Goal: Task Accomplishment & Management: Use online tool/utility

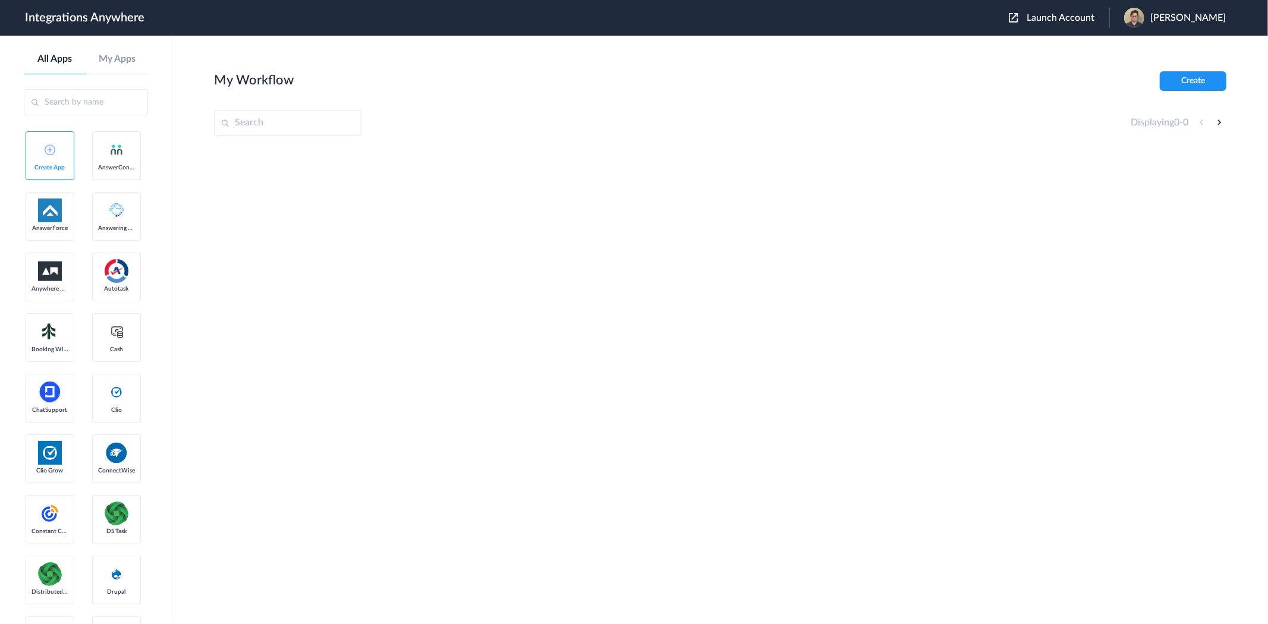
click at [1083, 10] on div "Launch Account Zachary Amsden My Account Logout" at bounding box center [1123, 18] width 229 height 20
click at [1080, 20] on span "Launch Account" at bounding box center [1061, 18] width 68 height 10
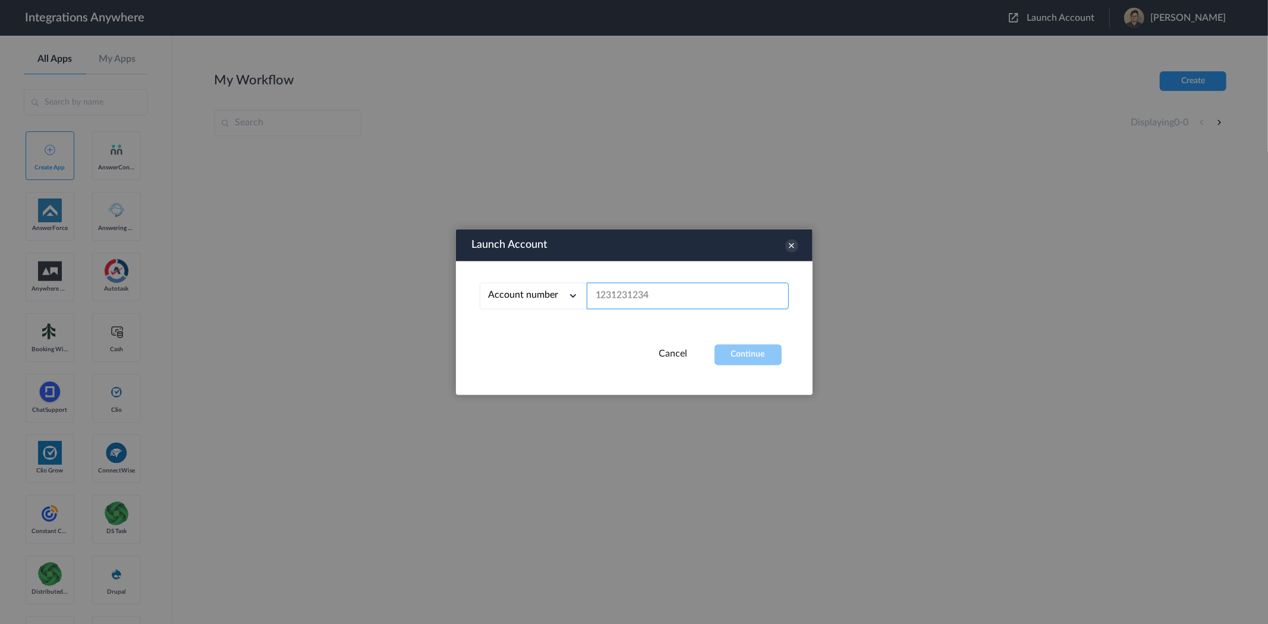
click at [658, 290] on input "text" at bounding box center [688, 296] width 202 height 27
paste input "2075502951"
type input "2075502951"
click at [740, 352] on button "Continue" at bounding box center [748, 355] width 67 height 21
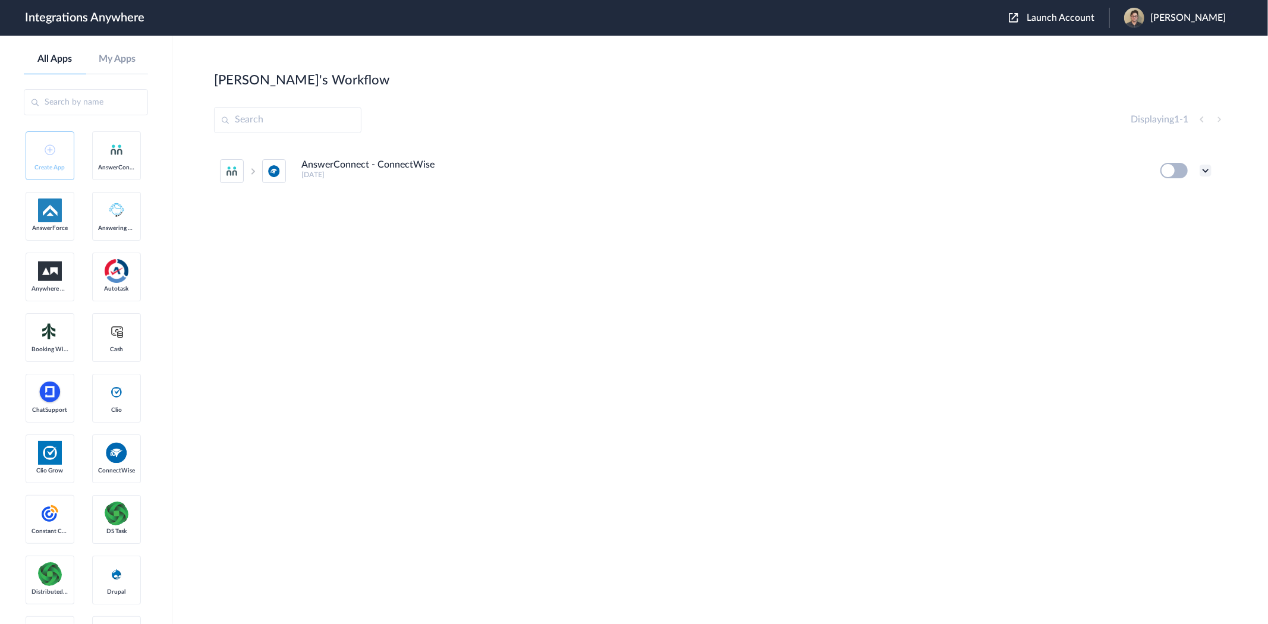
click at [1205, 174] on icon at bounding box center [1206, 171] width 12 height 12
click at [1175, 196] on li "Edit" at bounding box center [1172, 198] width 77 height 22
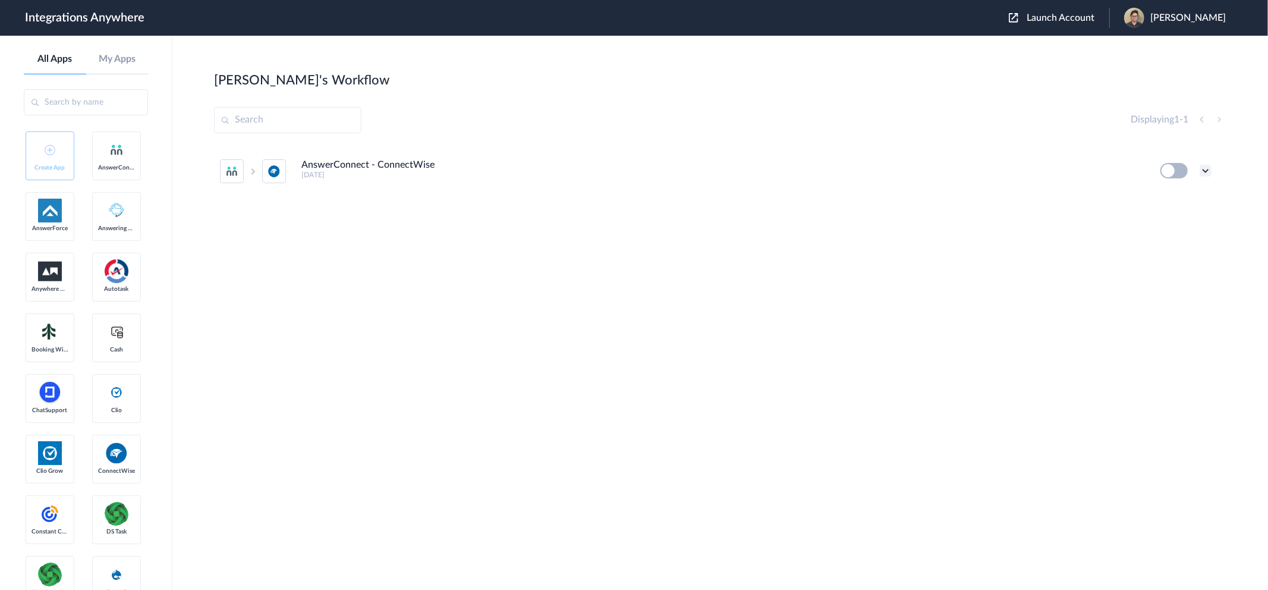
click at [1205, 171] on icon at bounding box center [1206, 171] width 12 height 12
click at [1187, 195] on li "Edit" at bounding box center [1172, 198] width 77 height 22
click at [1208, 171] on icon at bounding box center [1206, 171] width 12 height 12
click at [753, 239] on div "AnswerConnect - ConnectWise 8 days ago Edit Task history Delete" at bounding box center [720, 234] width 1013 height 178
click at [1207, 169] on icon at bounding box center [1206, 171] width 12 height 12
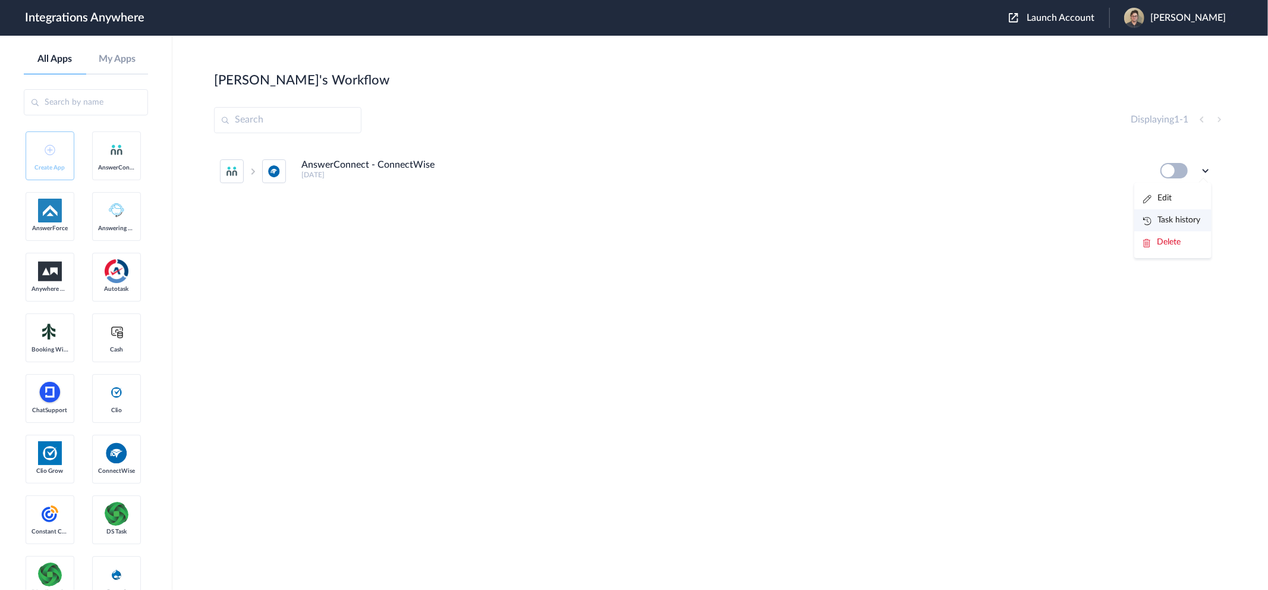
click at [1192, 219] on link "Task history" at bounding box center [1171, 220] width 57 height 8
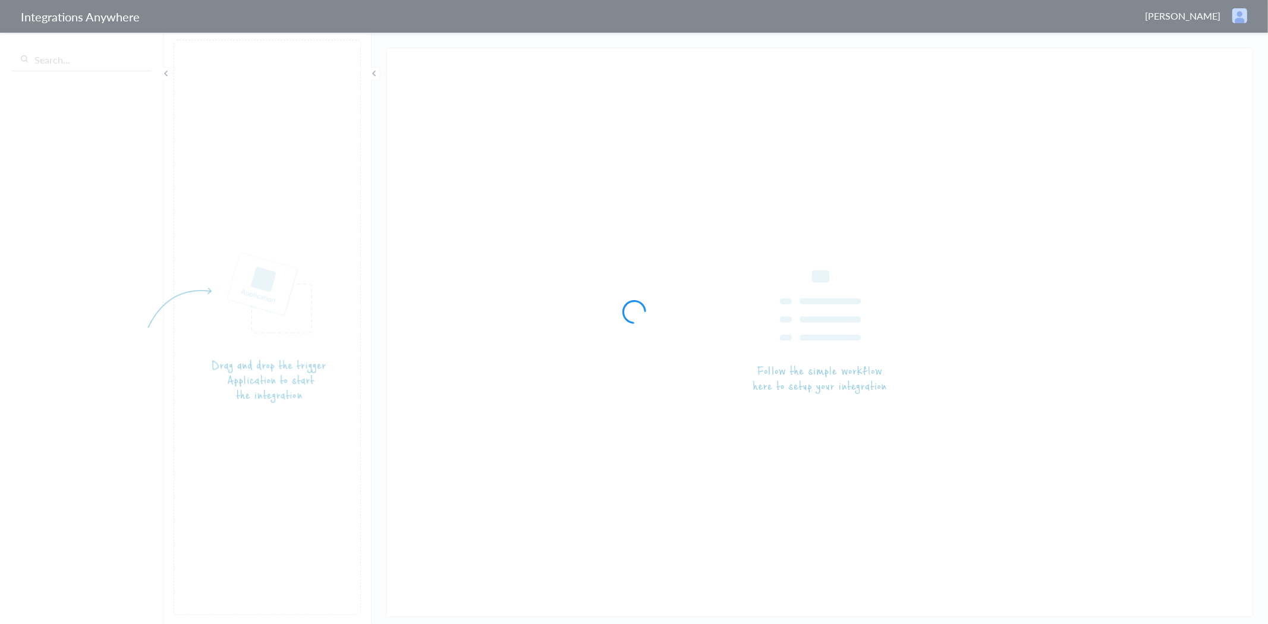
type input "AnswerConnect - ConnectWise"
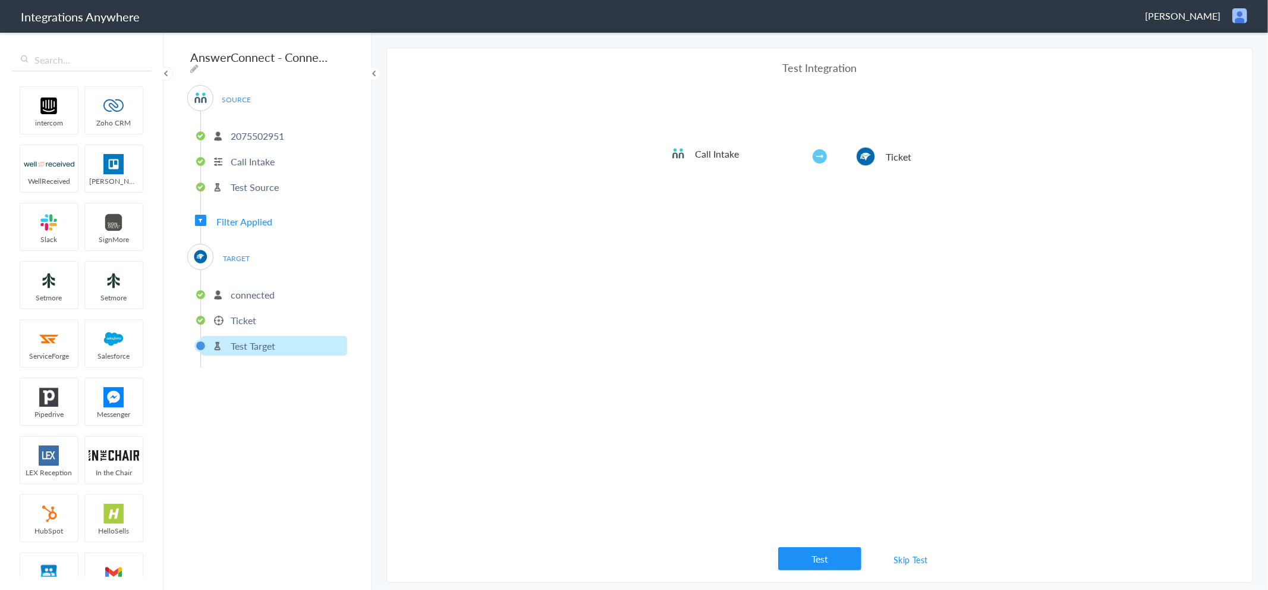
click at [250, 288] on p "connected" at bounding box center [253, 295] width 44 height 14
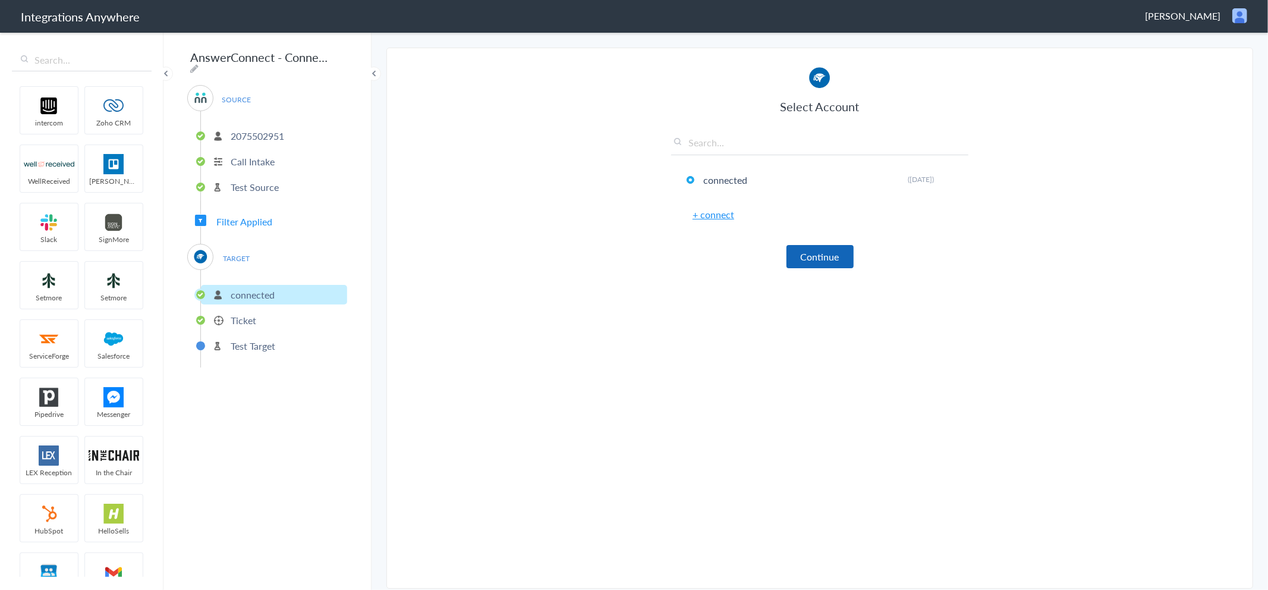
click at [811, 254] on button "Continue" at bounding box center [820, 256] width 67 height 23
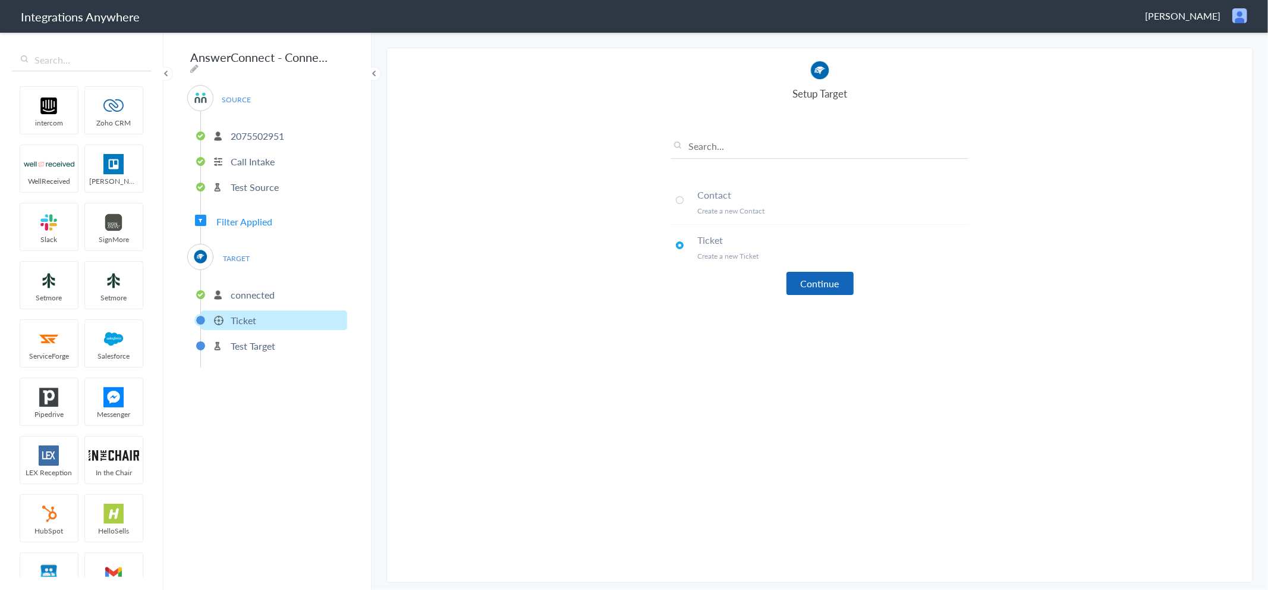
click at [816, 283] on button "Continue" at bounding box center [820, 283] width 67 height 23
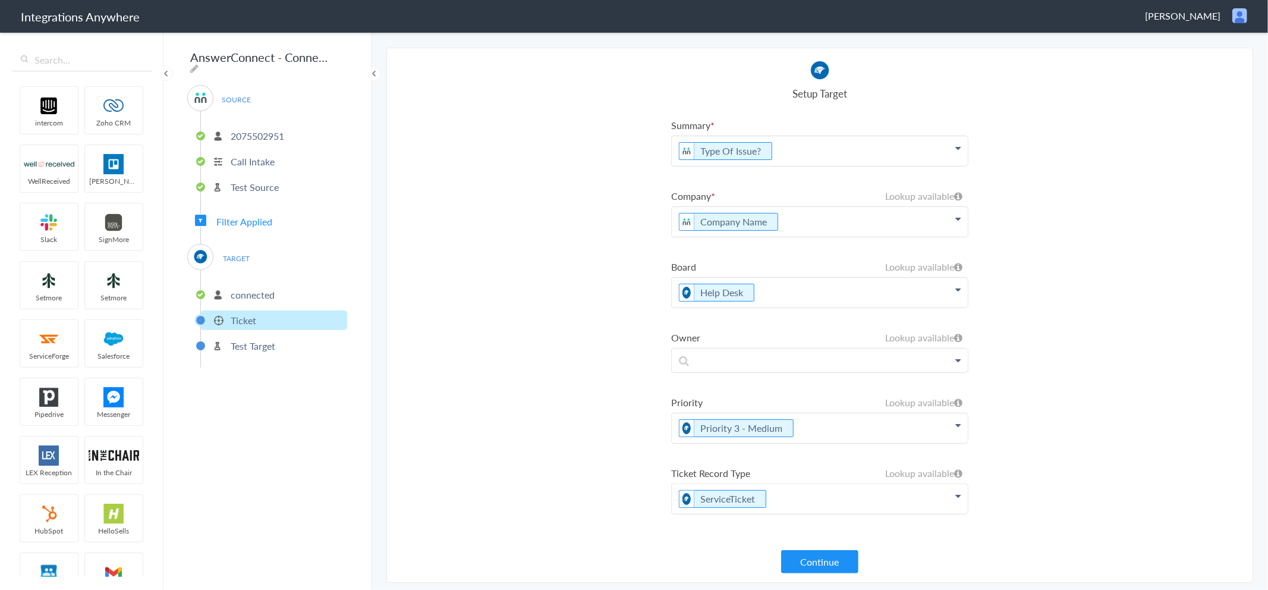
click at [810, 222] on p "Company Name" at bounding box center [820, 222] width 296 height 30
drag, startPoint x: 840, startPoint y: 221, endPoint x: 630, endPoint y: 252, distance: 211.6
click at [840, 221] on p "Company Name" at bounding box center [820, 222] width 296 height 30
click at [508, 219] on section "Select Account 2075502951 Rename Delete (8 days ago) + connect Continue Setup S…" at bounding box center [819, 315] width 867 height 535
click at [812, 218] on p "Company Name" at bounding box center [820, 222] width 296 height 30
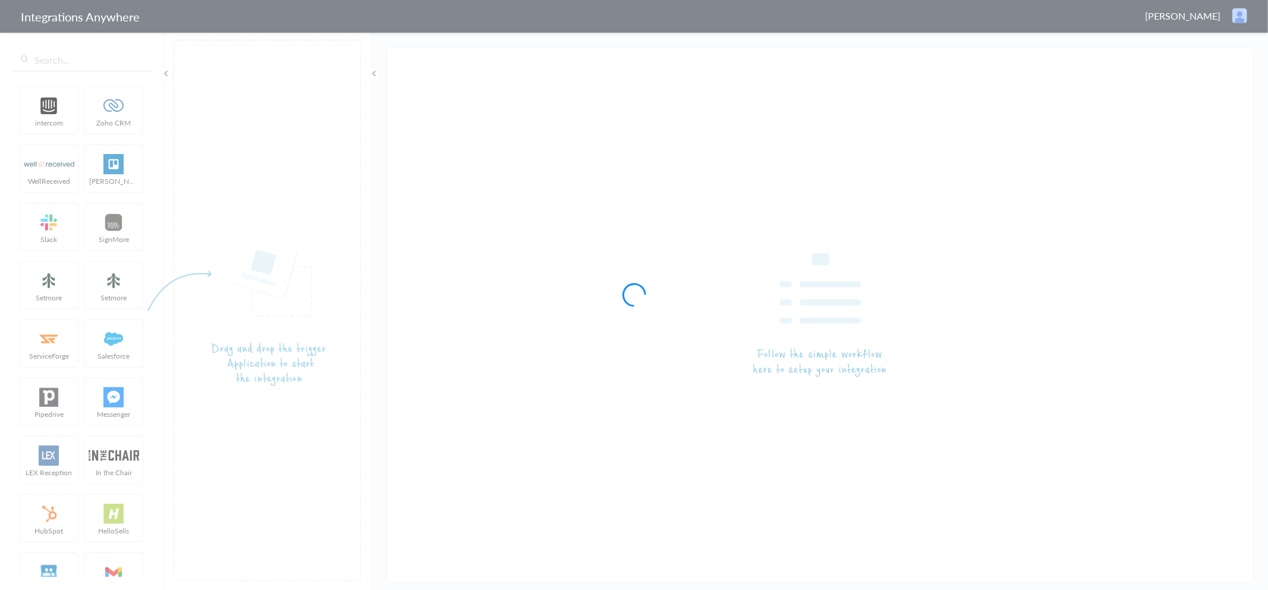
type input "AnswerConnect - ConnectWise"
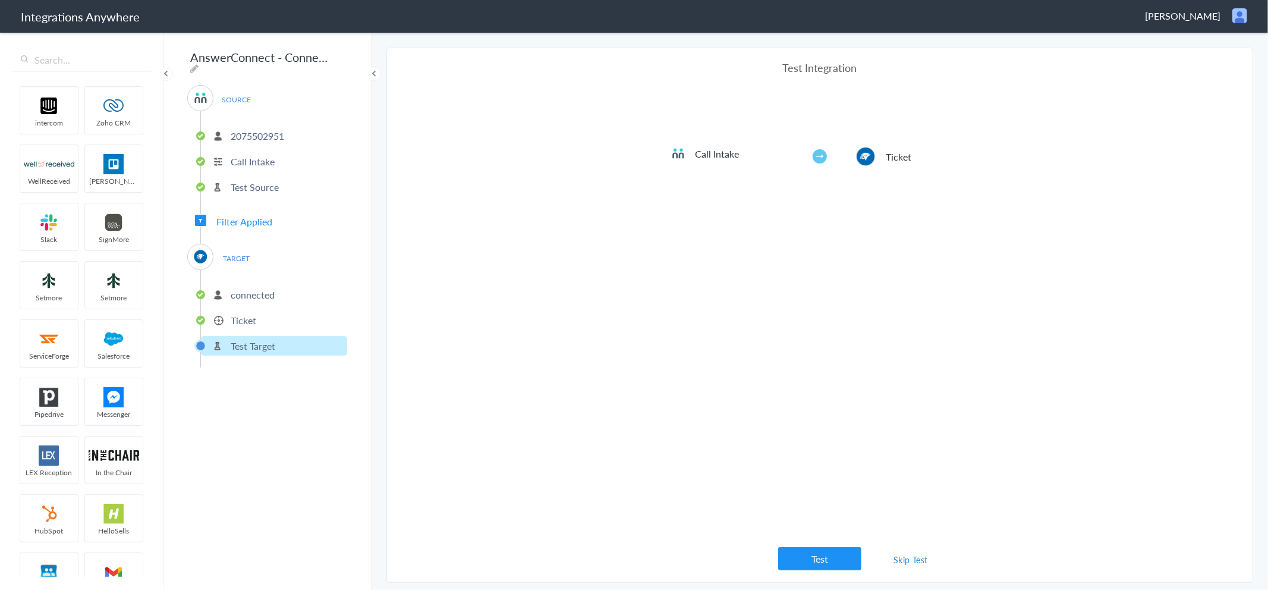
click at [263, 288] on p "connected" at bounding box center [253, 295] width 44 height 14
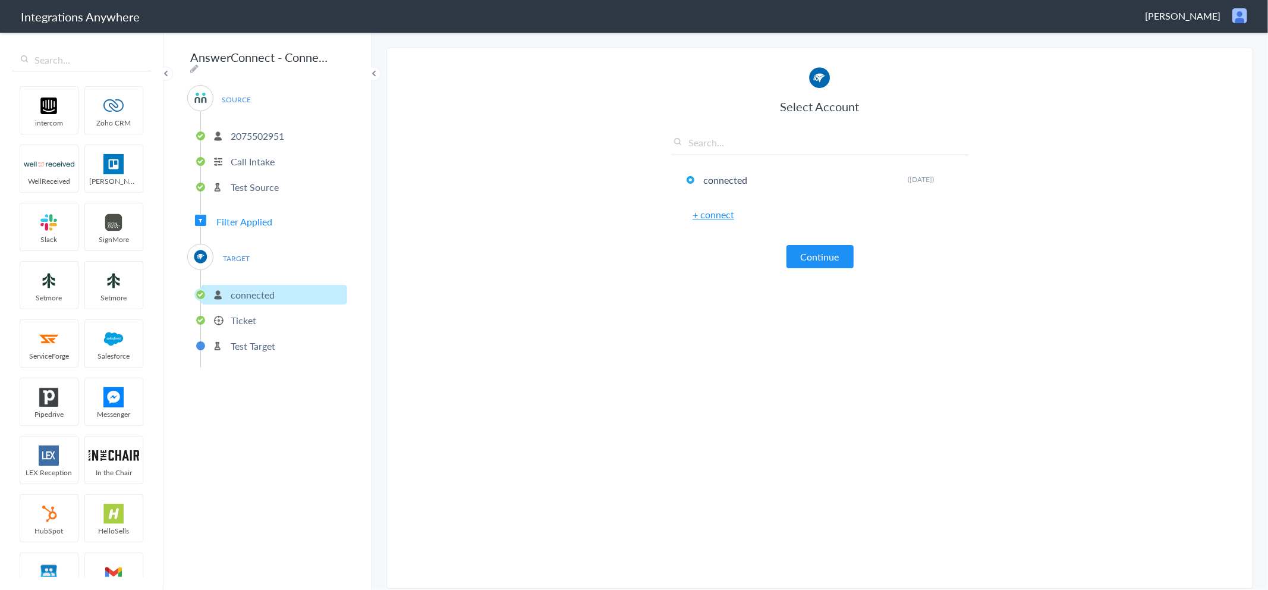
click at [247, 313] on p "Ticket" at bounding box center [244, 320] width 26 height 14
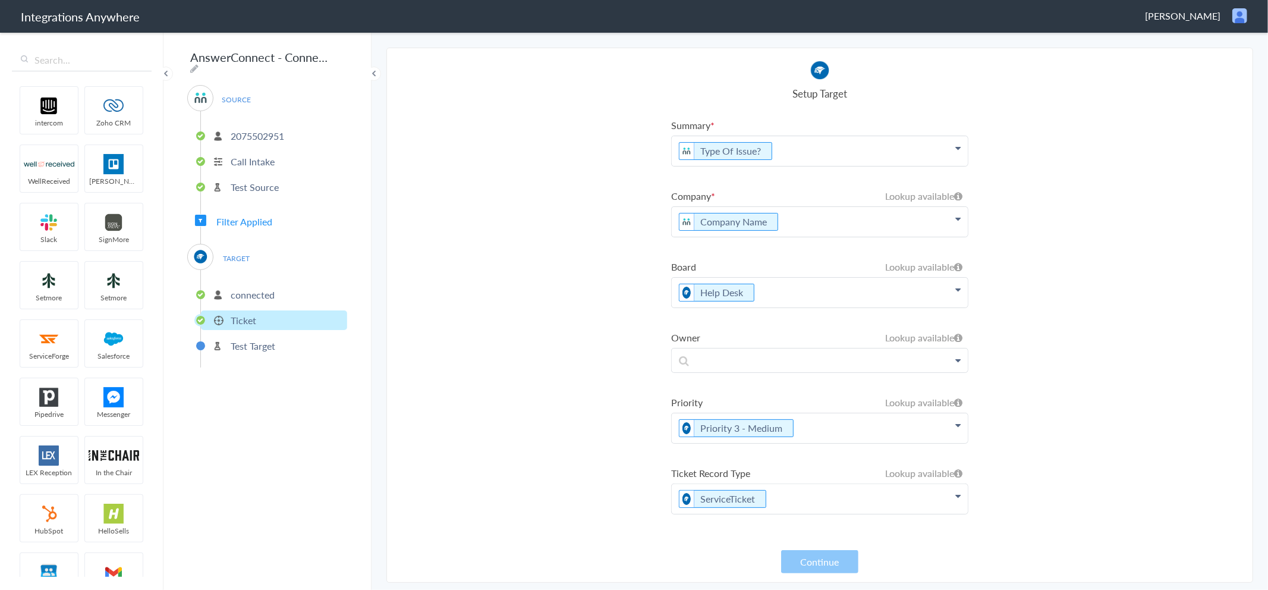
click at [795, 227] on p "Company Name" at bounding box center [820, 222] width 296 height 30
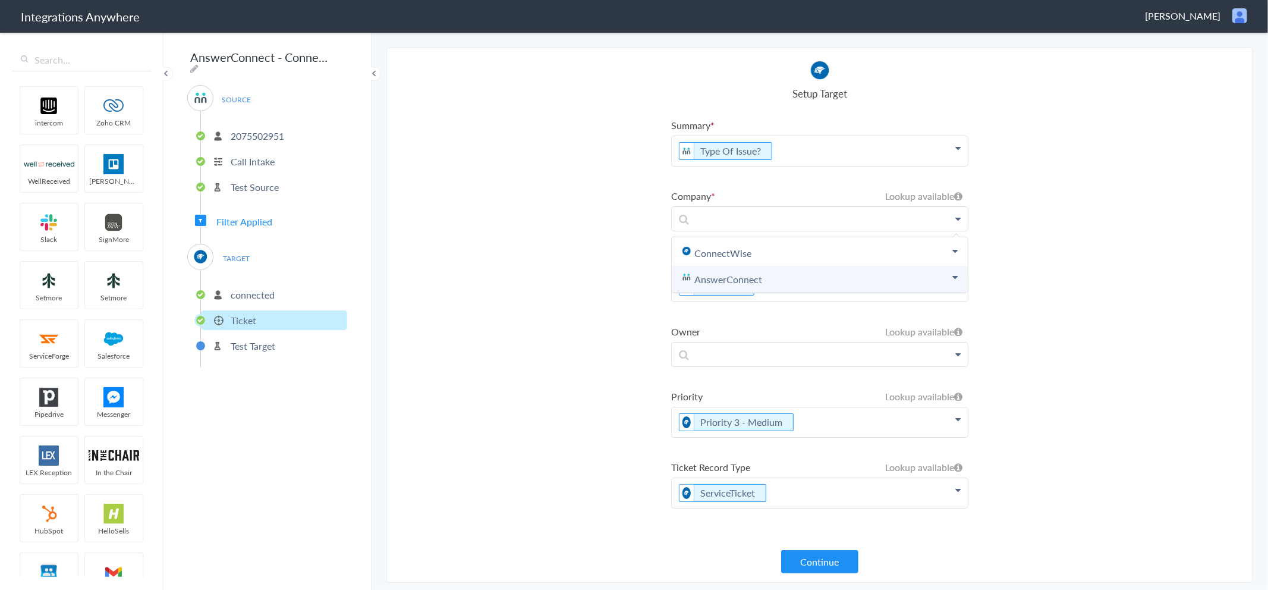
click at [765, 275] on link "AnswerConnect" at bounding box center [820, 279] width 296 height 26
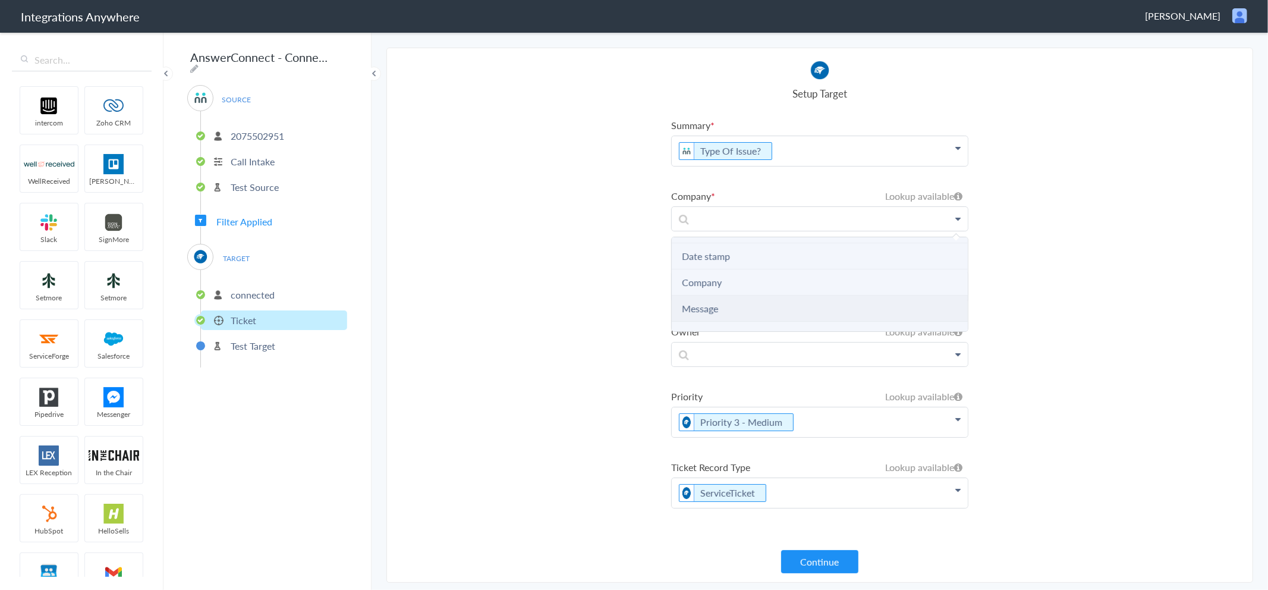
scroll to position [198, 0]
click at [710, 259] on link "Company" at bounding box center [702, 264] width 40 height 14
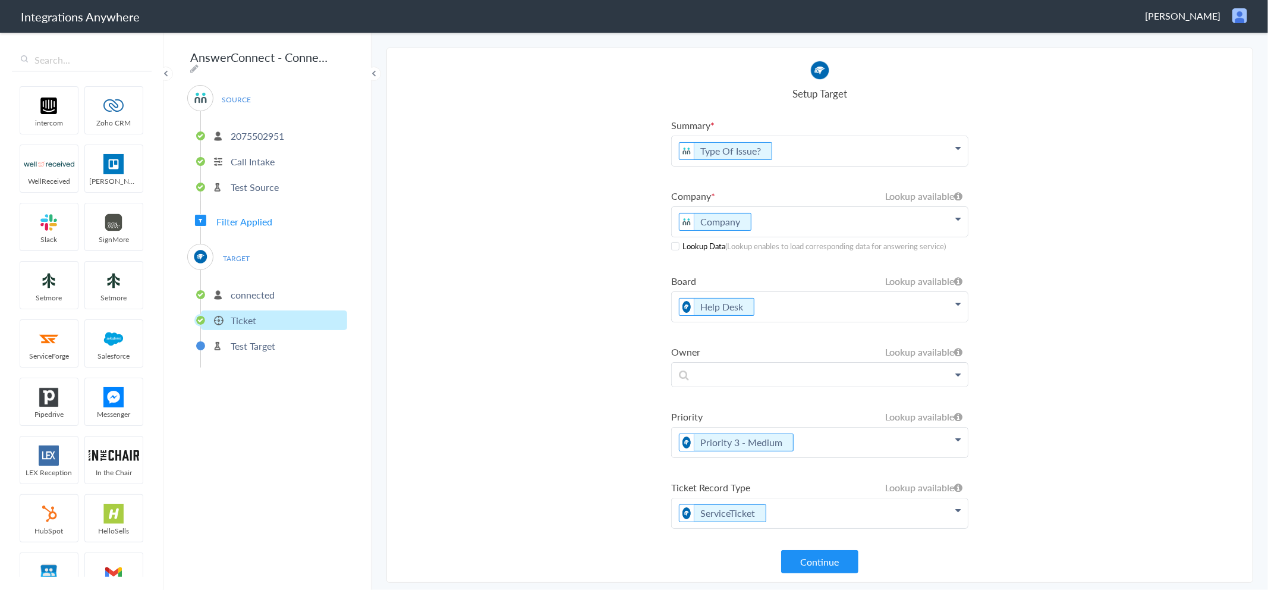
click at [676, 244] on span at bounding box center [675, 246] width 8 height 8
click at [834, 554] on button "Continue" at bounding box center [819, 561] width 77 height 23
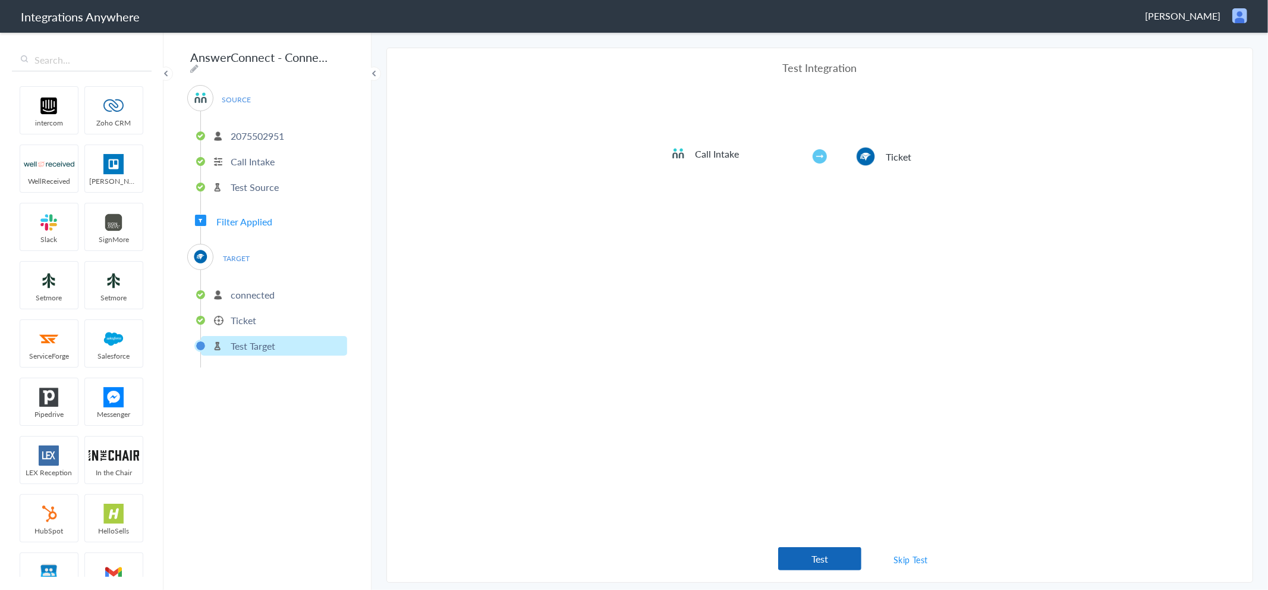
click at [821, 558] on button "Test" at bounding box center [819, 558] width 83 height 23
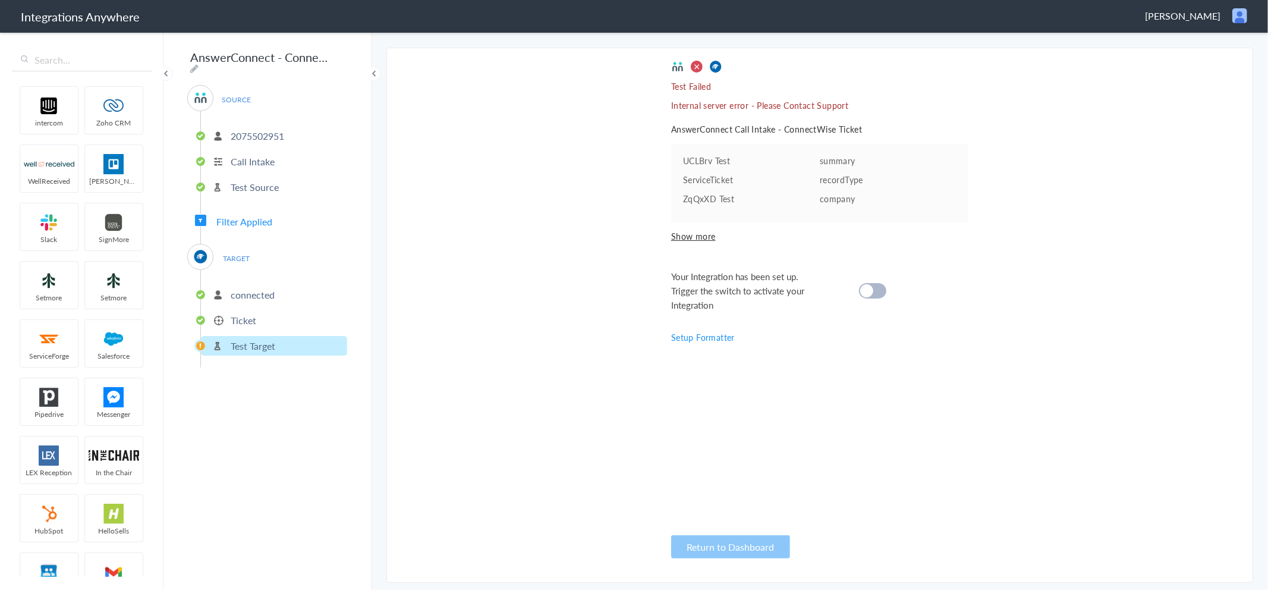
click at [256, 336] on li "Test Target" at bounding box center [274, 346] width 146 height 20
click at [250, 315] on p "Ticket" at bounding box center [244, 320] width 26 height 14
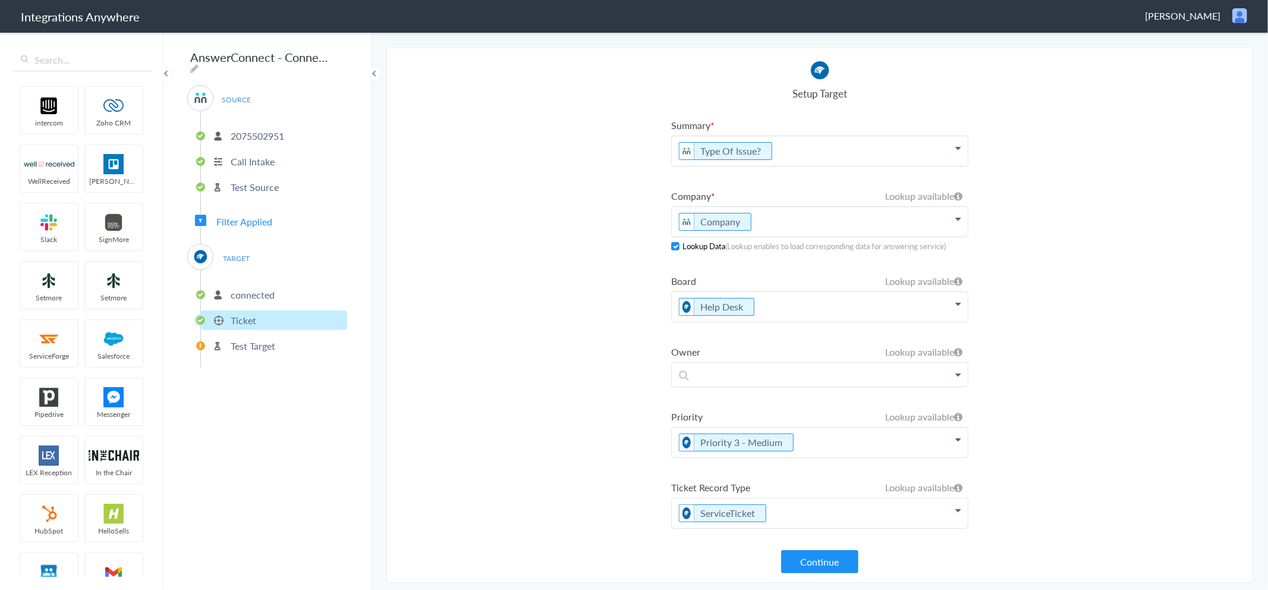
click at [779, 222] on p "Company" at bounding box center [820, 222] width 296 height 30
click at [560, 266] on section "Select Account 2075502951 Rename Delete ([DATE]) + connect Continue Setup Sourc…" at bounding box center [819, 315] width 867 height 535
click at [816, 566] on button "Continue" at bounding box center [819, 561] width 77 height 23
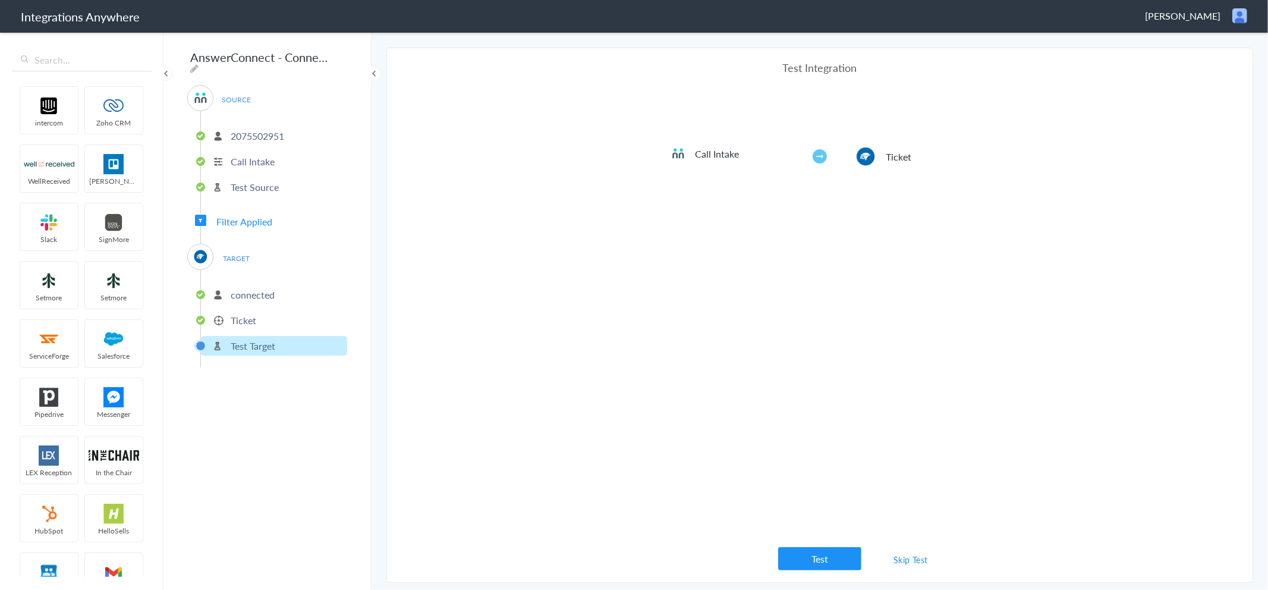
click at [816, 567] on button "Test" at bounding box center [819, 558] width 83 height 23
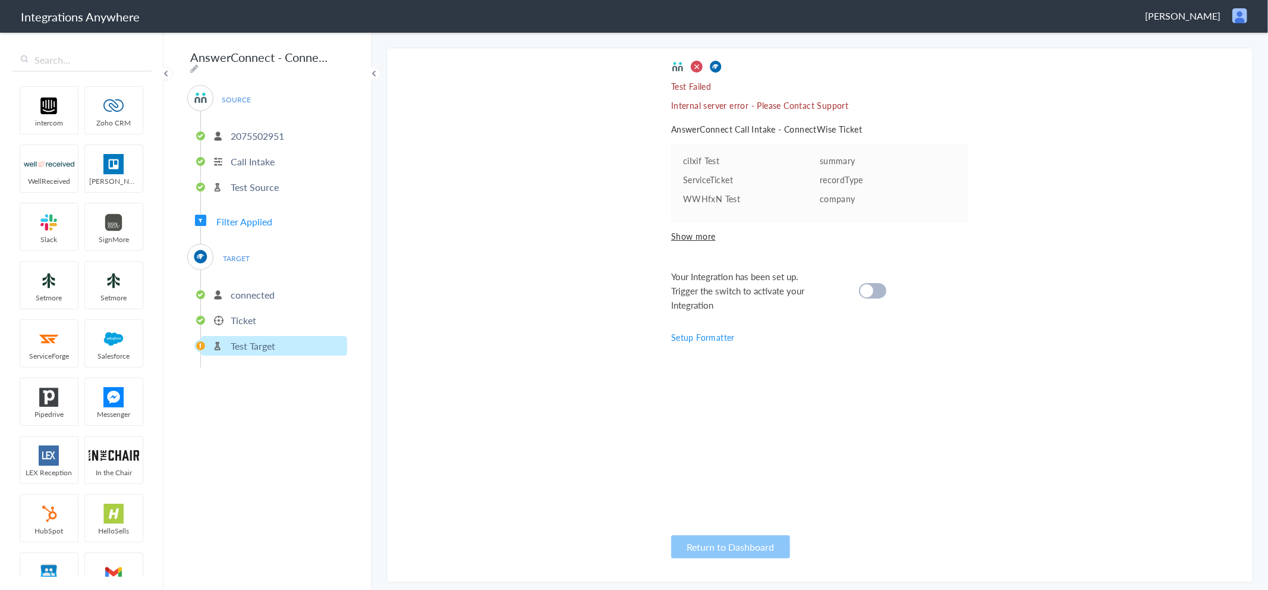
click at [700, 235] on span "Show more" at bounding box center [819, 236] width 297 height 12
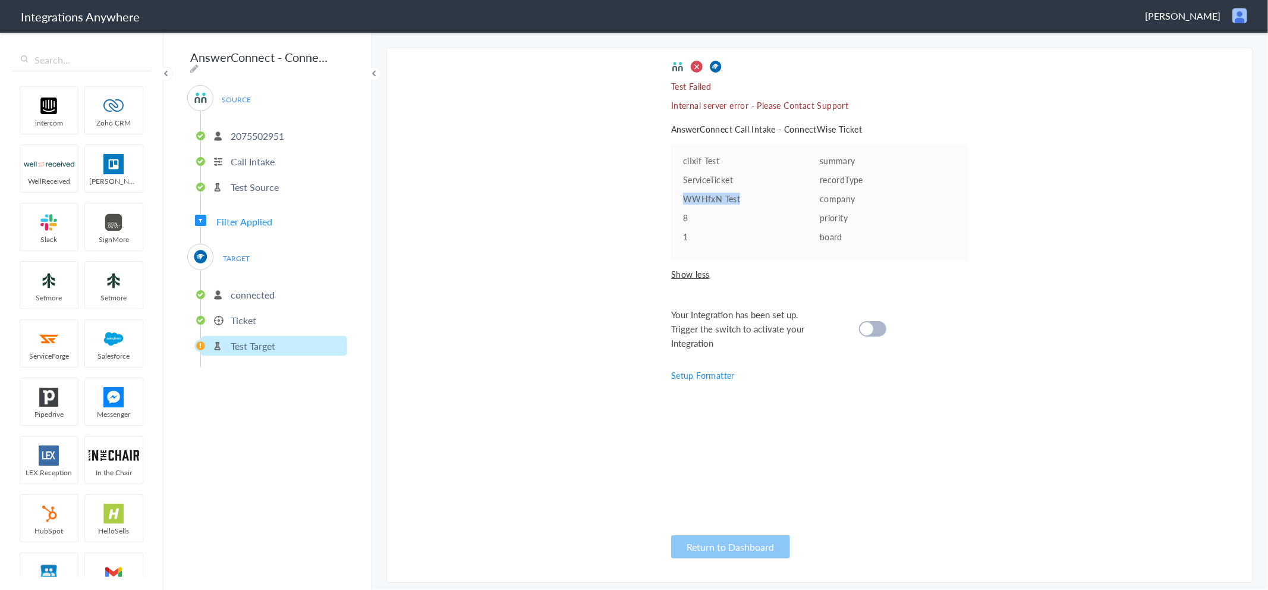
drag, startPoint x: 683, startPoint y: 199, endPoint x: 743, endPoint y: 199, distance: 60.6
click at [743, 199] on pre "WWHfxN Test" at bounding box center [751, 199] width 137 height 12
click at [832, 411] on div "Test Failed Internal server error - Please Contact Support AnswerConnect Call I…" at bounding box center [819, 315] width 297 height 510
click at [238, 290] on p "connected" at bounding box center [253, 295] width 44 height 14
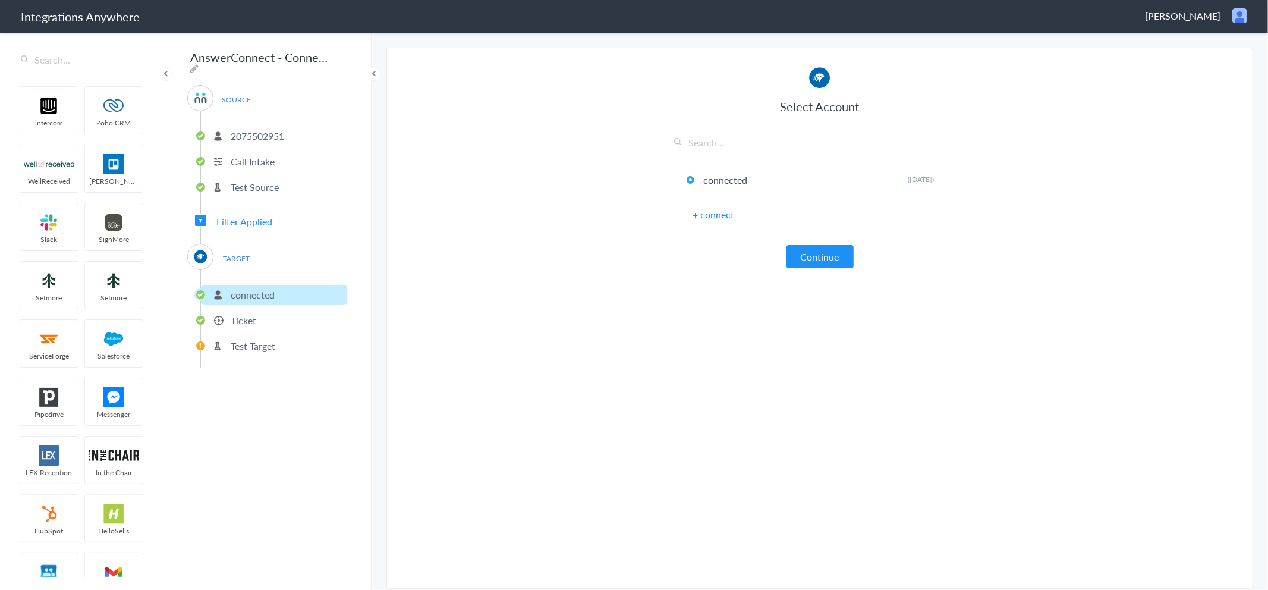
click at [236, 318] on p "Ticket" at bounding box center [244, 320] width 26 height 14
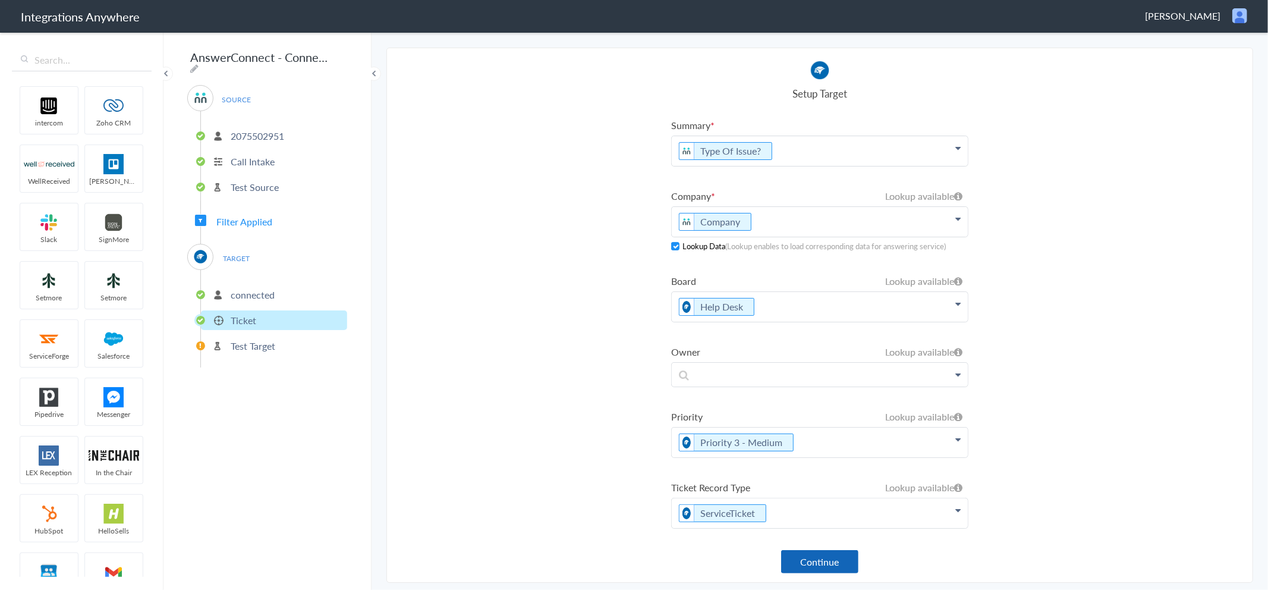
click at [819, 565] on button "Continue" at bounding box center [819, 561] width 77 height 23
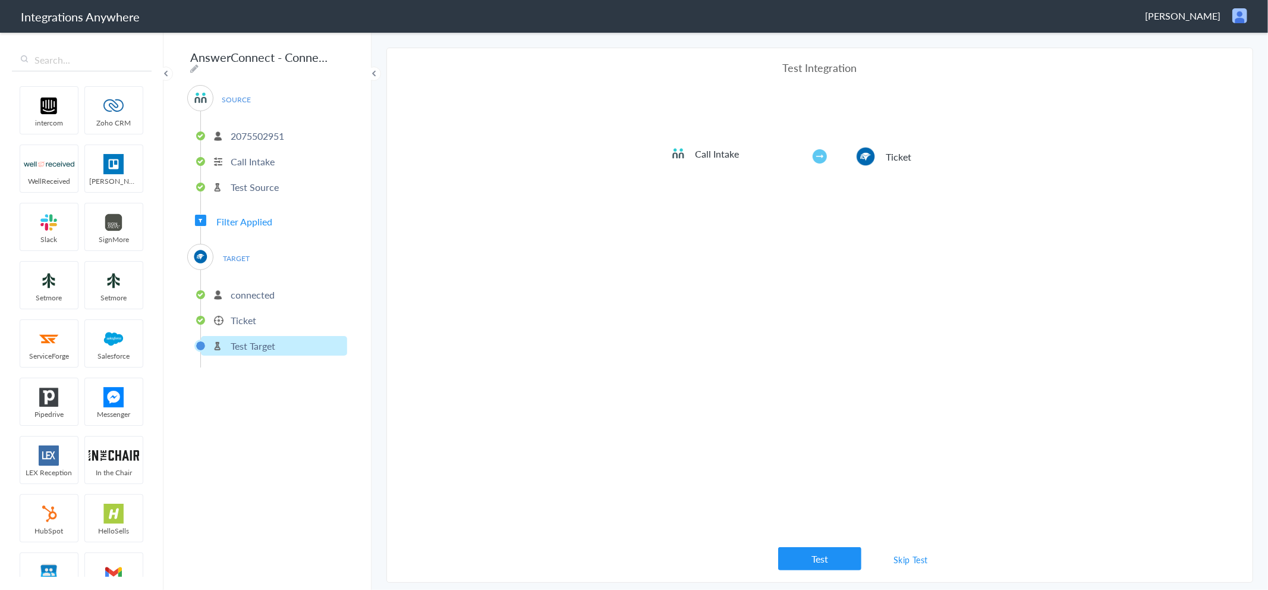
click at [911, 563] on link "Skip Test" at bounding box center [910, 559] width 63 height 21
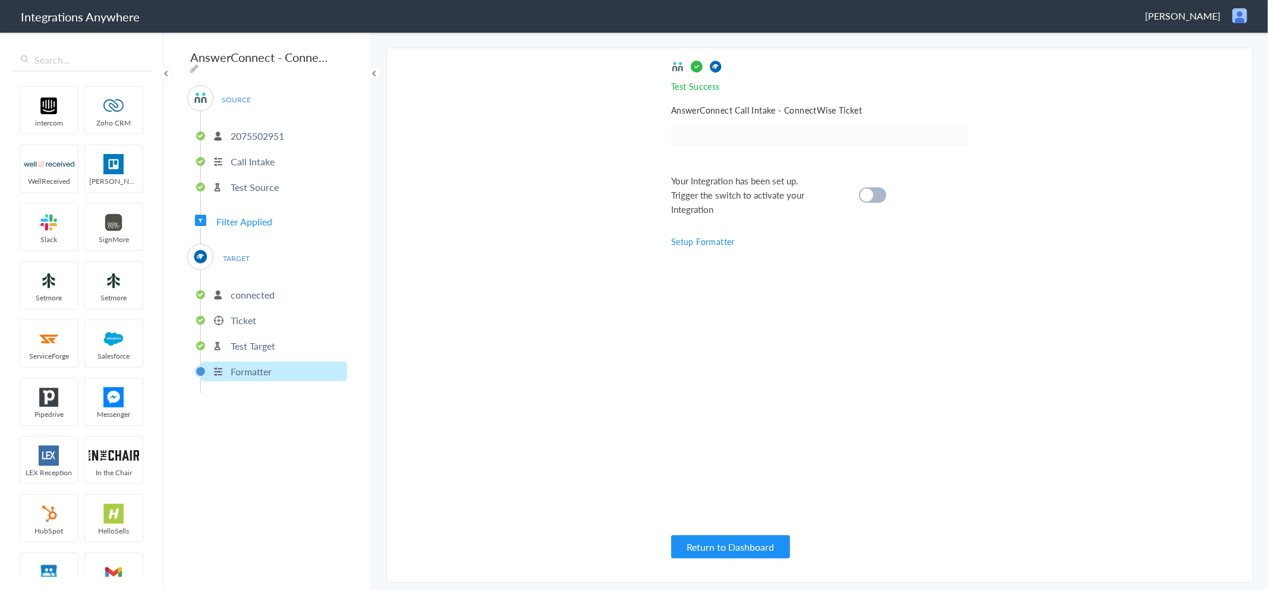
click at [874, 193] on div at bounding box center [872, 194] width 27 height 15
click at [755, 537] on button "Return to Dashboard" at bounding box center [730, 546] width 119 height 23
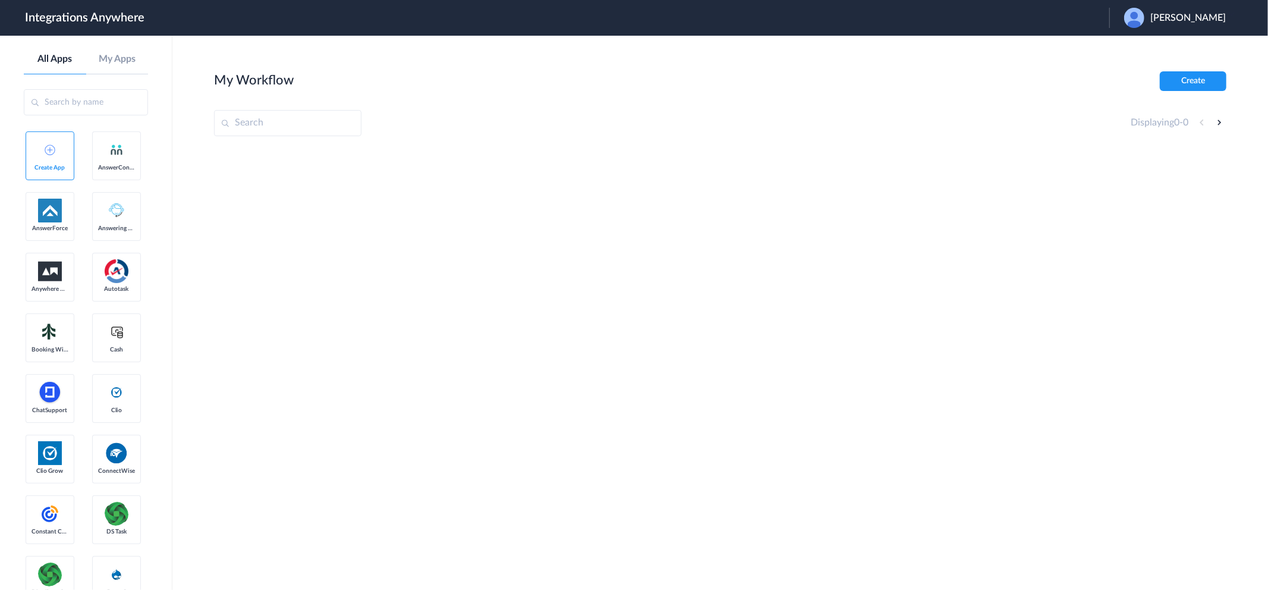
click at [1169, 16] on span "[PERSON_NAME]" at bounding box center [1188, 17] width 76 height 11
click at [1163, 45] on li "Logout" at bounding box center [1173, 48] width 128 height 22
click at [1192, 12] on span "Emily Hopcus" at bounding box center [1188, 17] width 76 height 11
click at [1143, 48] on link "Logout" at bounding box center [1130, 48] width 25 height 8
click at [1052, 13] on span "Launch Account" at bounding box center [1061, 18] width 68 height 10
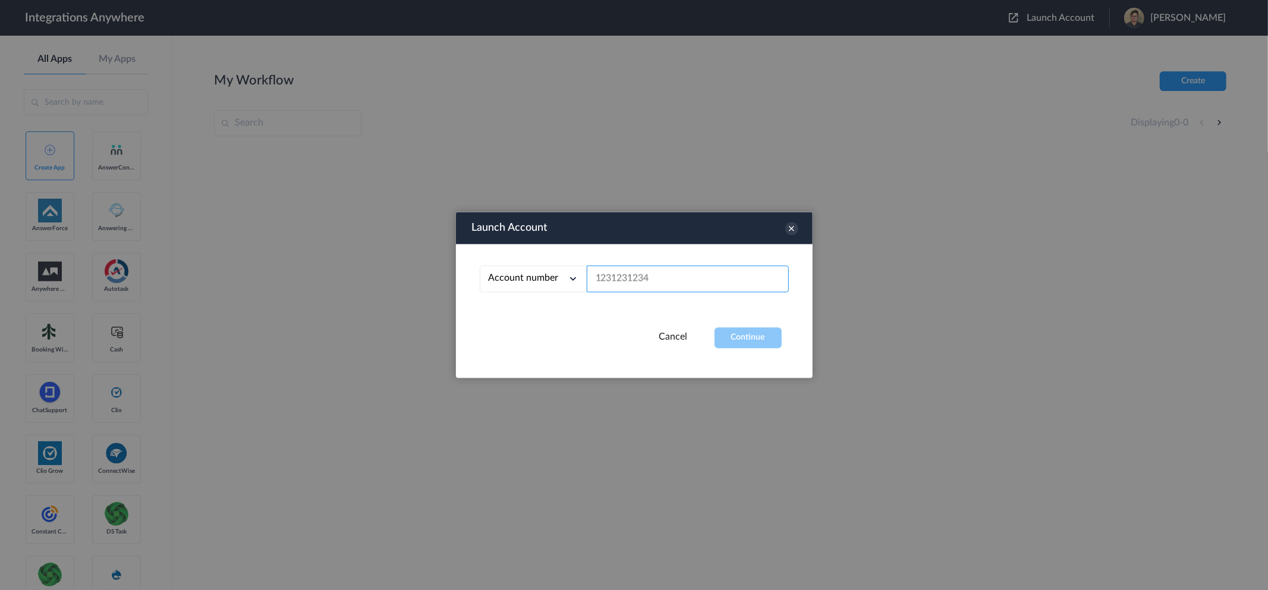
click at [660, 282] on input "text" at bounding box center [688, 279] width 202 height 27
paste input "2075502951"
type input "2075502951"
click at [764, 339] on button "Continue" at bounding box center [748, 338] width 67 height 21
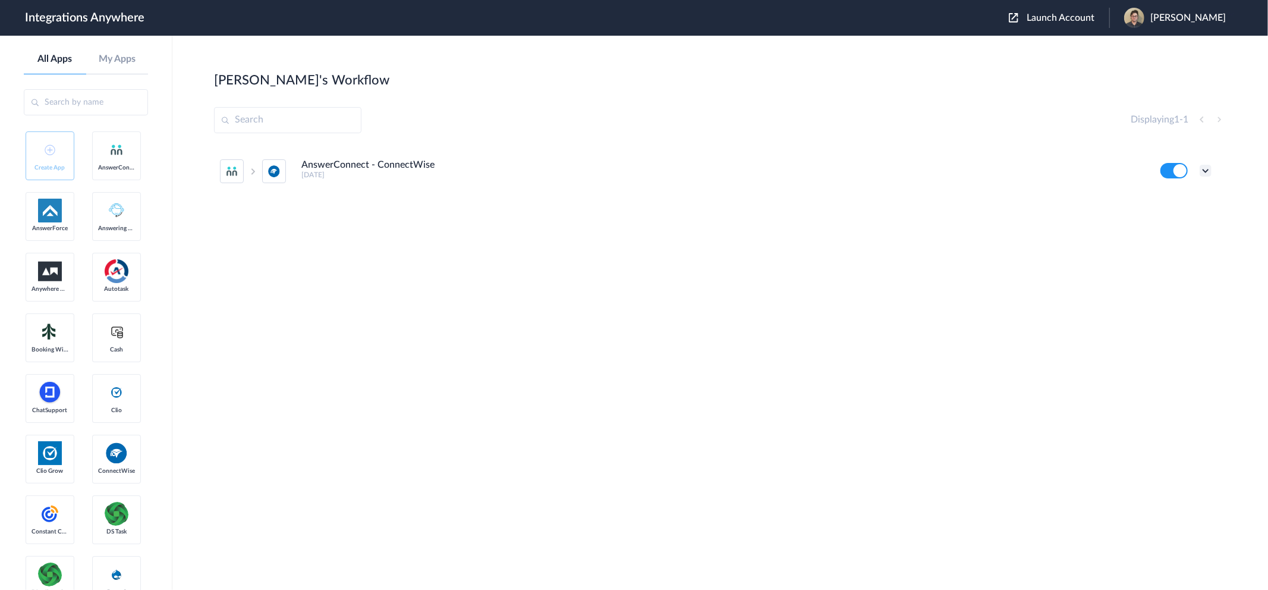
click at [1205, 168] on icon at bounding box center [1206, 171] width 12 height 12
click at [1193, 220] on link "Task history" at bounding box center [1171, 220] width 57 height 8
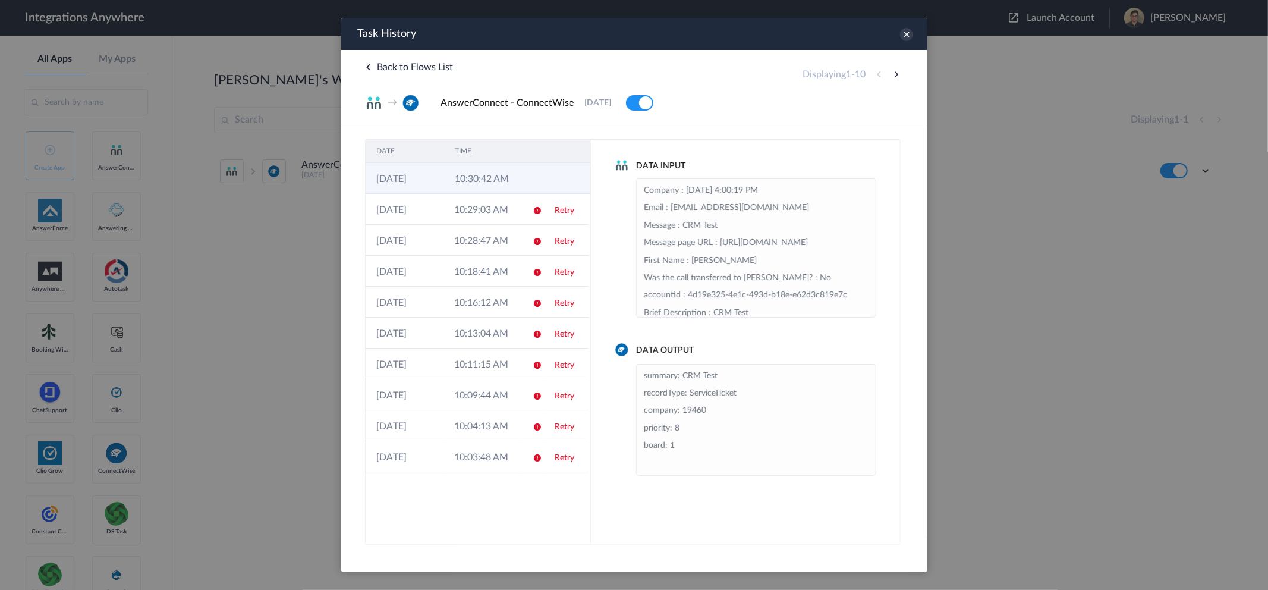
click at [442, 175] on td "26-08-2025" at bounding box center [404, 178] width 78 height 31
click at [498, 178] on td "10:30:42 AM" at bounding box center [482, 178] width 78 height 31
click at [483, 183] on td "10:30:42 AM" at bounding box center [482, 178] width 78 height 31
drag, startPoint x: 639, startPoint y: 451, endPoint x: 688, endPoint y: 435, distance: 51.9
click at [679, 448] on ul "summary: CRM Test recordType: ServiceTicket company: 19460 priority: 8 board: 1" at bounding box center [756, 420] width 240 height 112
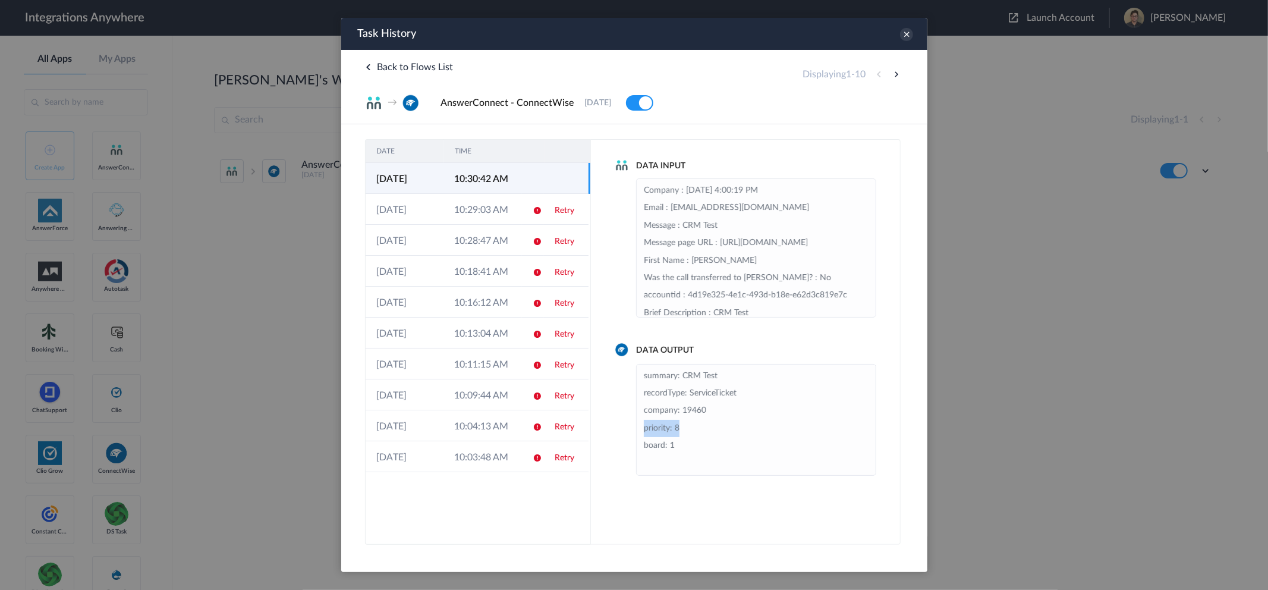
drag, startPoint x: 641, startPoint y: 429, endPoint x: 693, endPoint y: 429, distance: 51.7
click at [693, 429] on ul "summary: CRM Test recordType: ServiceTicket company: 19460 priority: 8 board: 1" at bounding box center [756, 420] width 240 height 112
click at [907, 34] on icon at bounding box center [906, 34] width 13 height 13
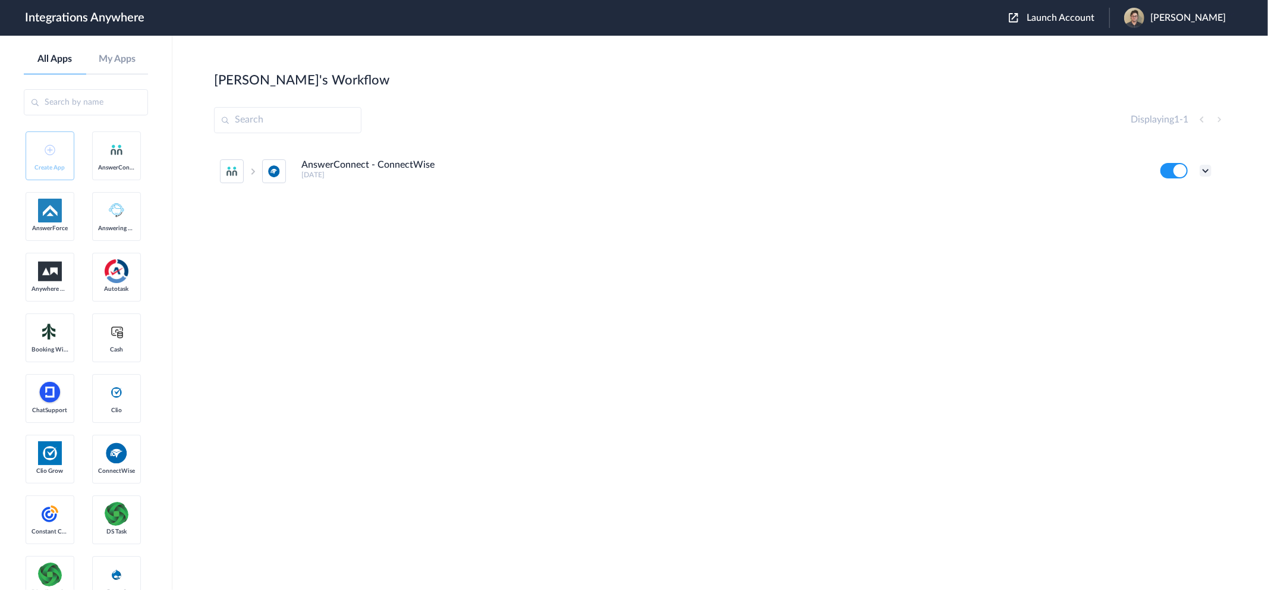
click at [1209, 174] on icon at bounding box center [1206, 171] width 12 height 12
click at [1181, 202] on li "Edit" at bounding box center [1172, 198] width 77 height 22
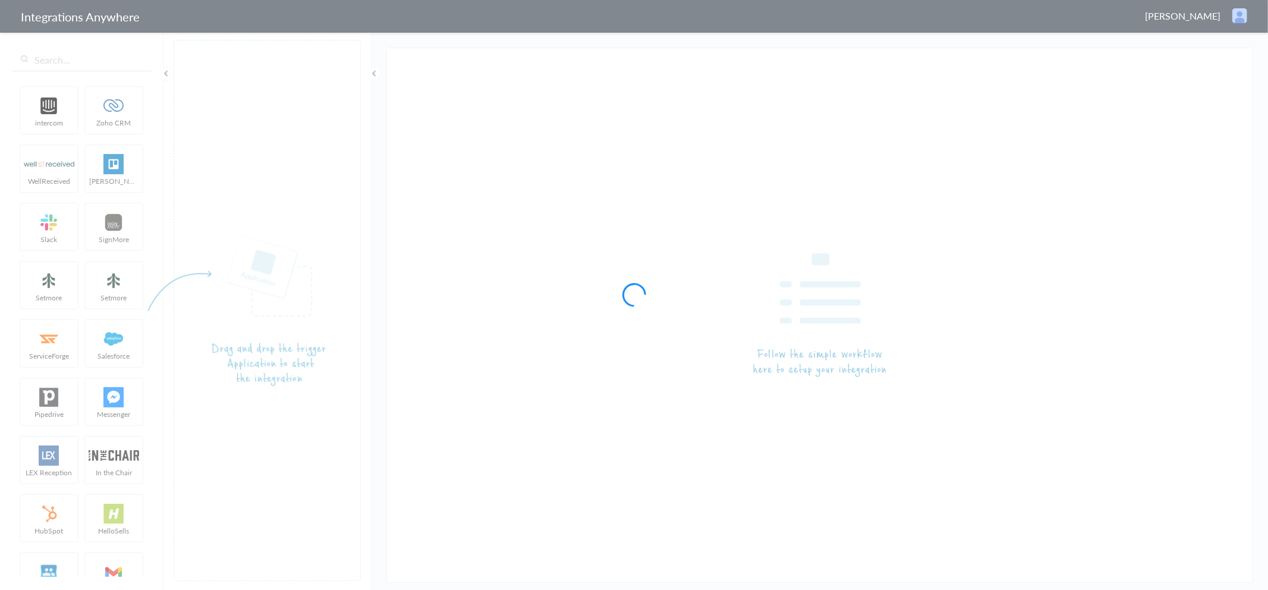
type input "AnswerConnect - ConnectWise"
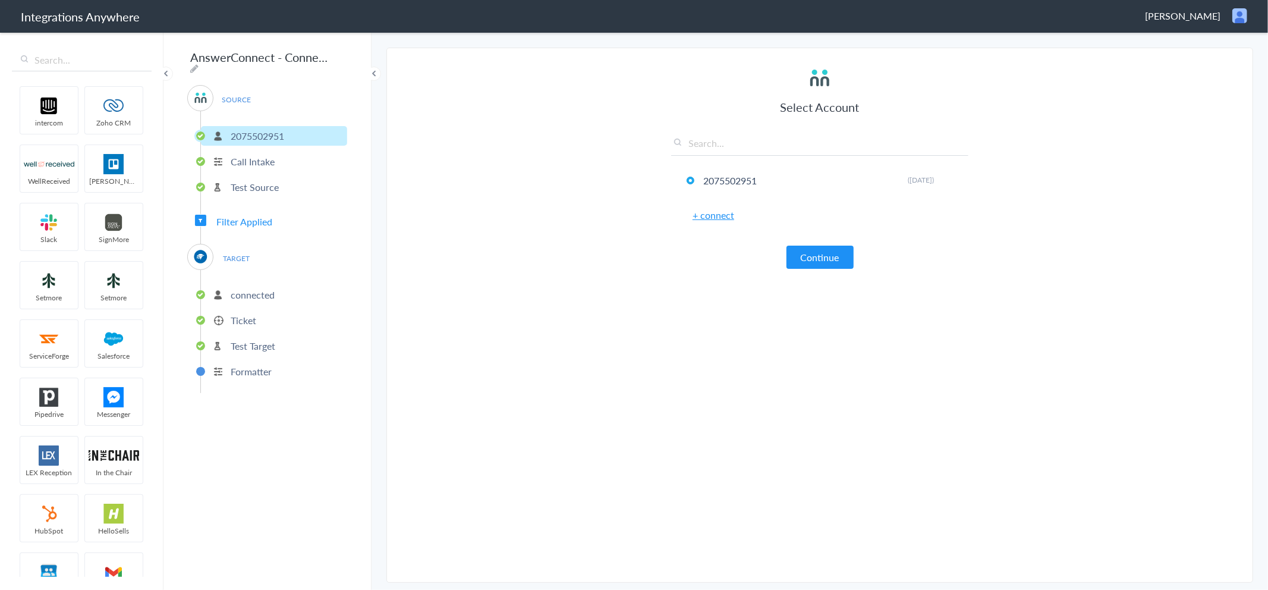
click at [244, 364] on p "Formatter" at bounding box center [251, 371] width 41 height 14
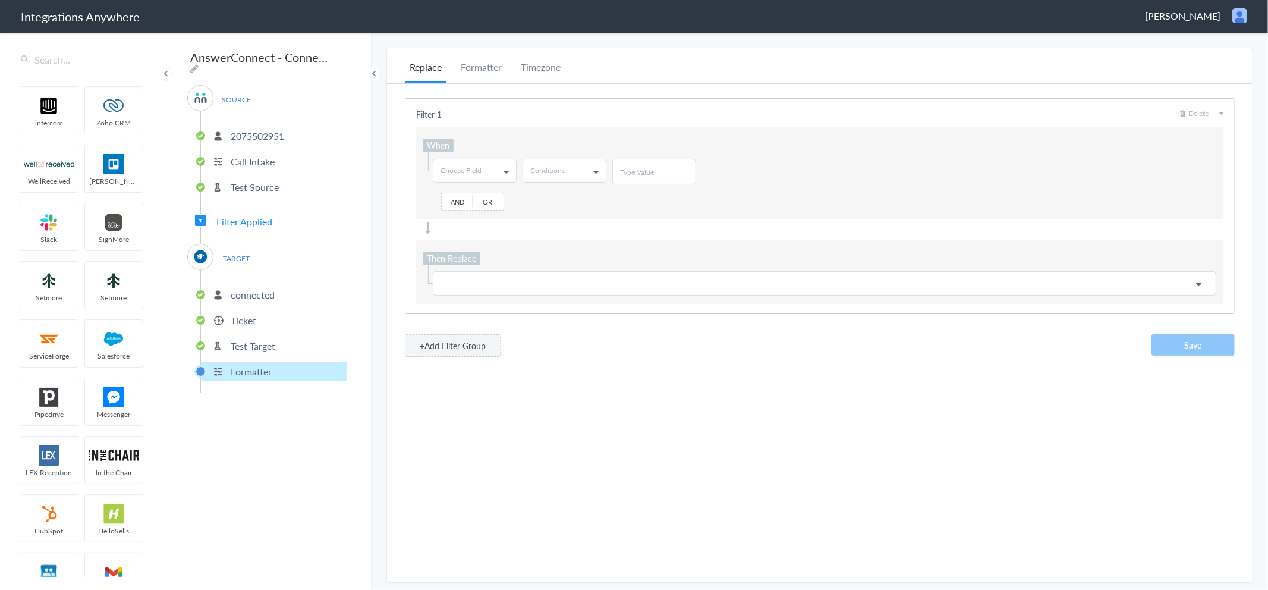
click at [262, 339] on p "Test Target" at bounding box center [253, 346] width 45 height 14
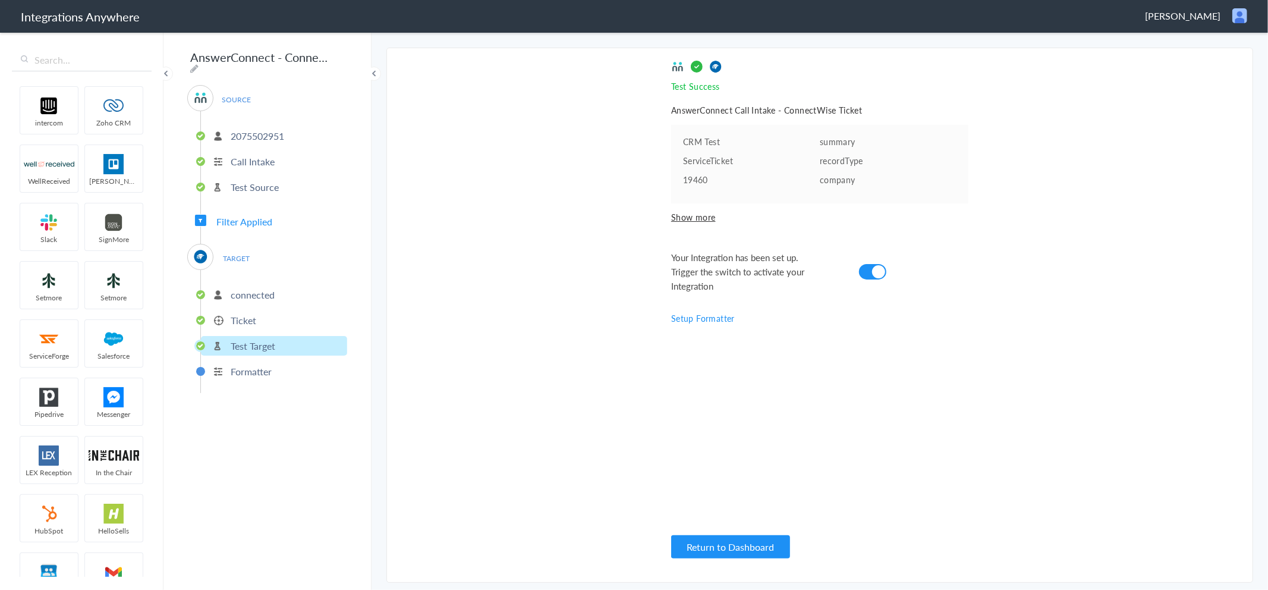
click at [238, 313] on p "Ticket" at bounding box center [244, 320] width 26 height 14
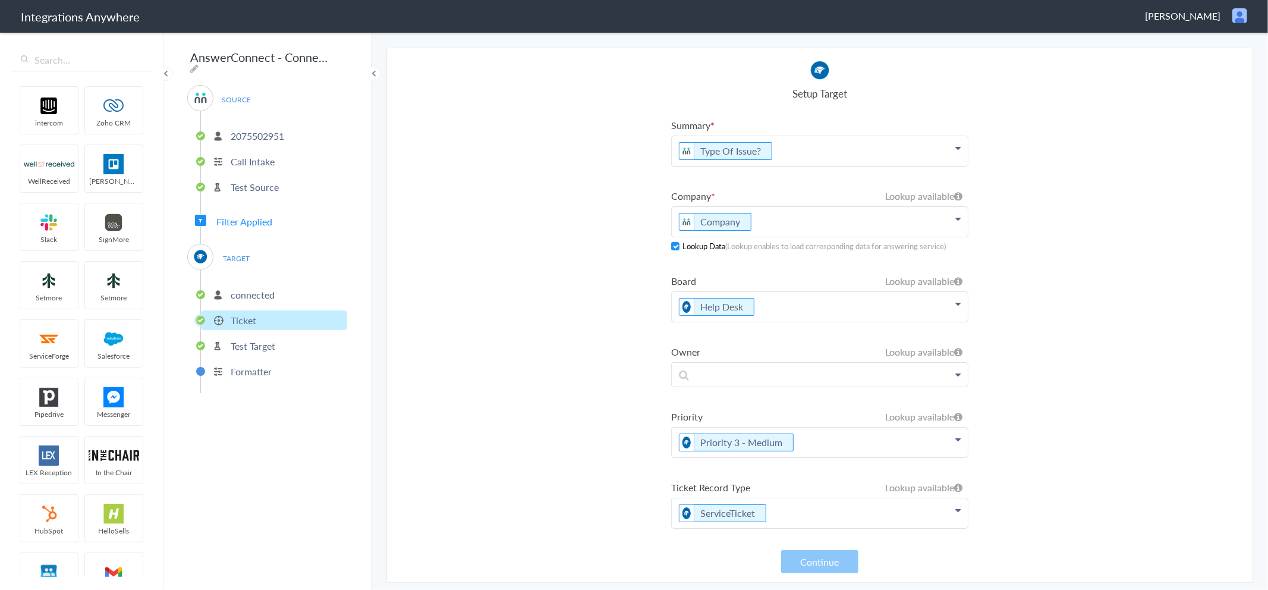
click at [788, 518] on p "ServiceTicket" at bounding box center [820, 513] width 296 height 30
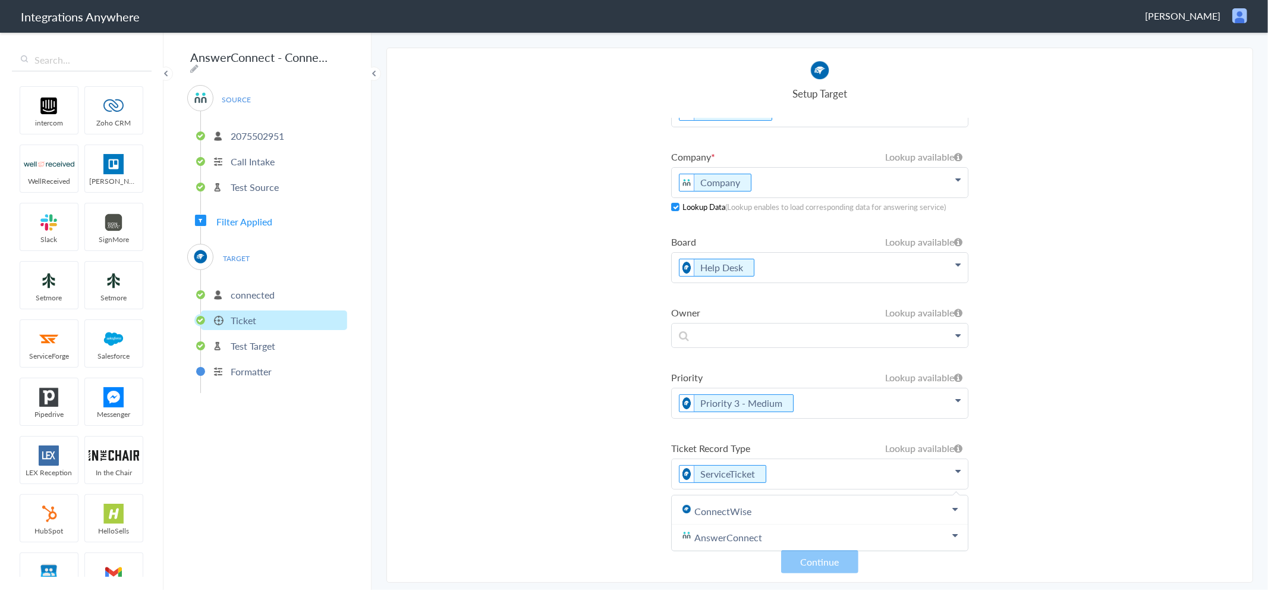
click at [815, 264] on p "Help Desk" at bounding box center [820, 268] width 296 height 30
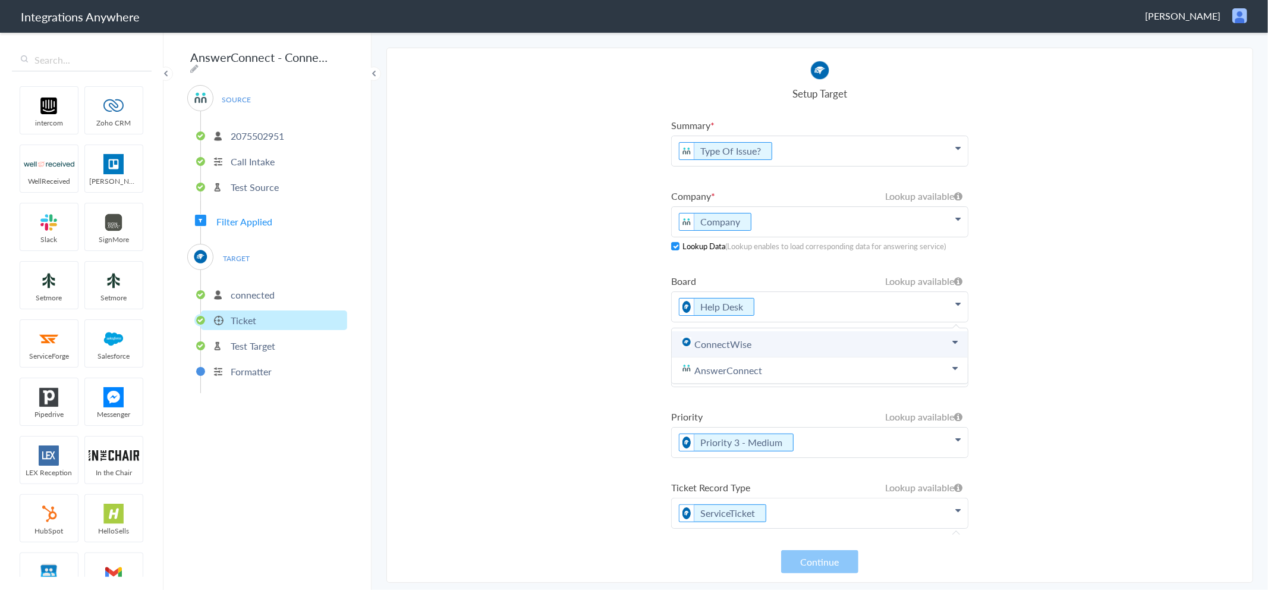
click at [740, 337] on link "ConnectWise" at bounding box center [820, 344] width 296 height 26
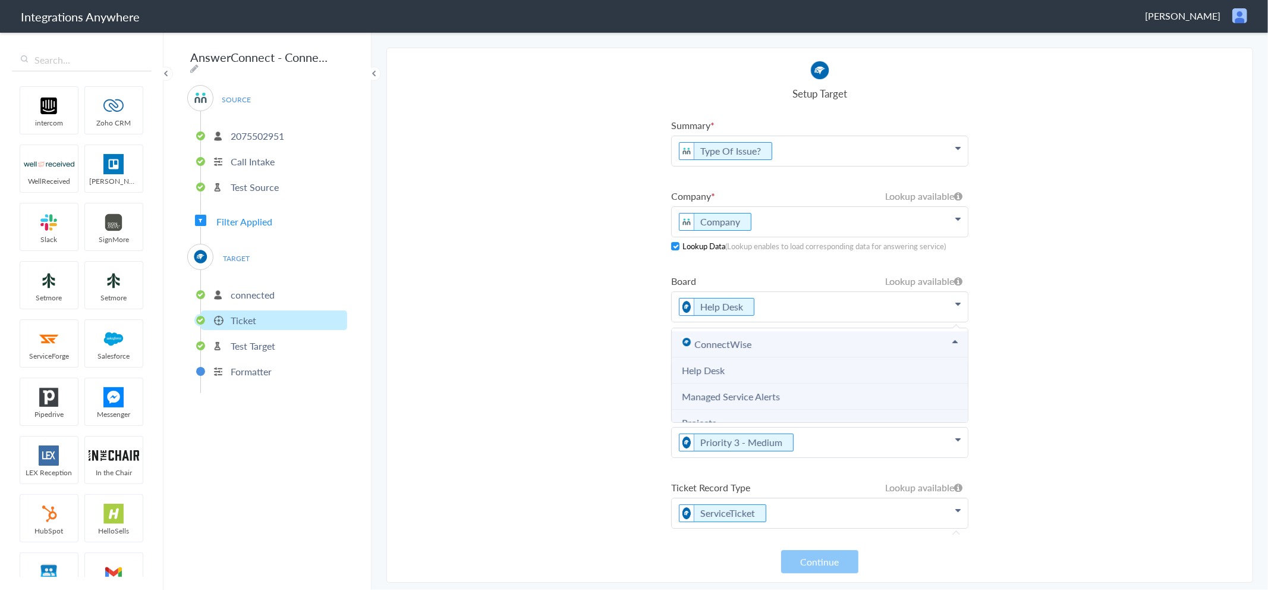
click at [733, 335] on link "ConnectWise" at bounding box center [820, 344] width 296 height 26
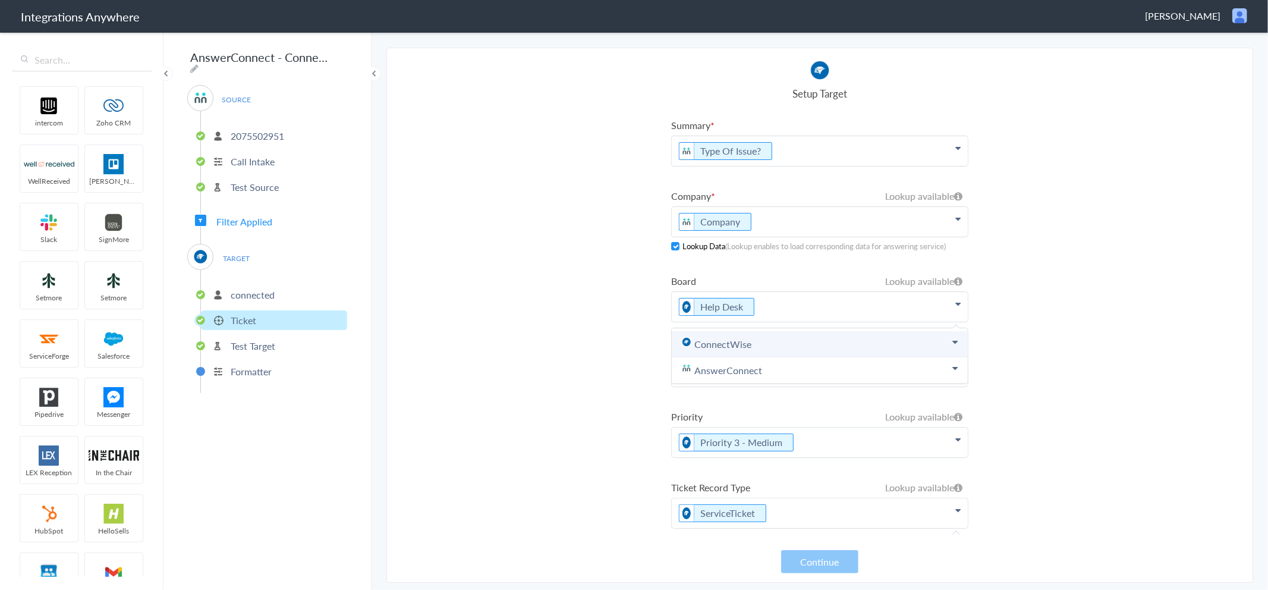
click at [794, 331] on link "ConnectWise" at bounding box center [820, 344] width 296 height 26
click at [570, 334] on section "Select Account 2075502951 Rename Delete ([DATE]) + connect Continue Setup Sourc…" at bounding box center [819, 315] width 867 height 535
click at [807, 146] on p "Type Of Issue?" at bounding box center [820, 151] width 296 height 30
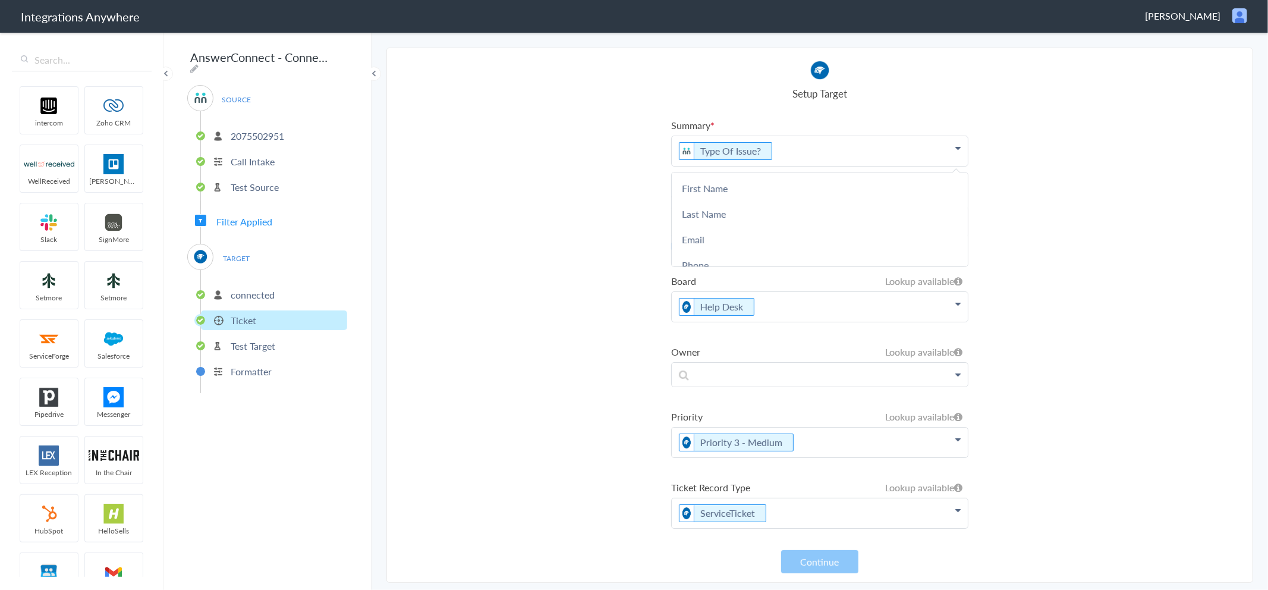
click at [904, 155] on p "Type Of Issue?" at bounding box center [820, 151] width 296 height 30
click at [825, 147] on p "Type Of Issue?" at bounding box center [820, 151] width 296 height 30
click at [1145, 147] on section "Select Account 2075502951 Rename Delete ([DATE]) + connect Continue Setup Sourc…" at bounding box center [819, 315] width 867 height 535
click at [1027, 375] on section "Select Account 2075502951 Rename Delete ([DATE]) + connect Continue Setup Sourc…" at bounding box center [819, 315] width 867 height 535
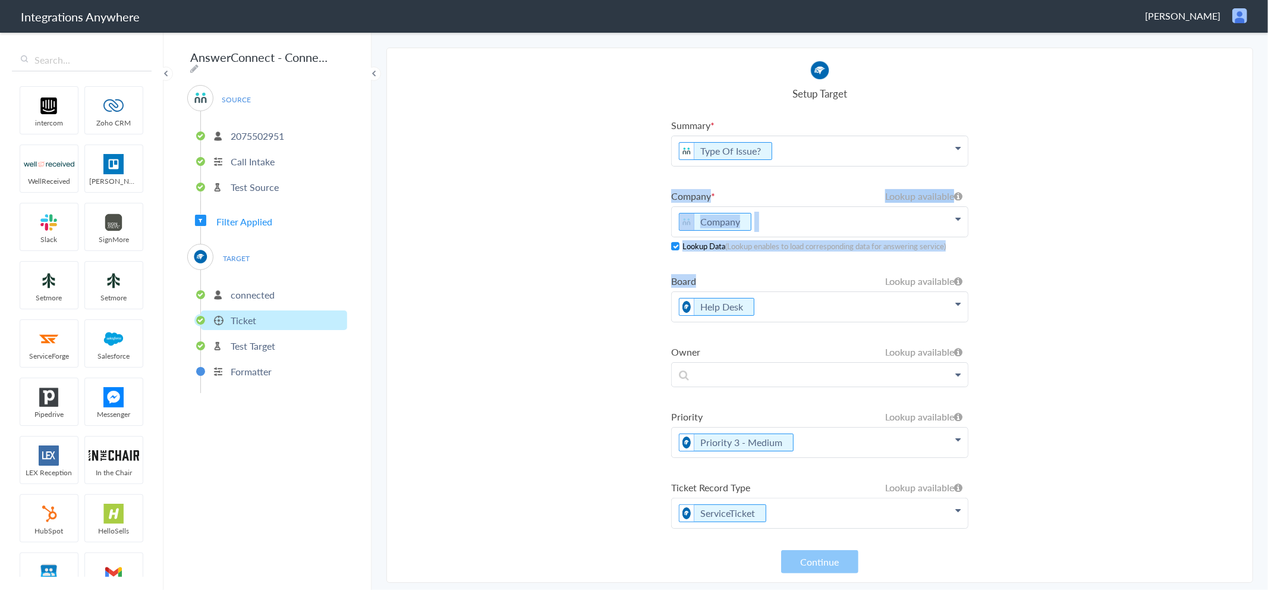
drag, startPoint x: 637, startPoint y: 186, endPoint x: 972, endPoint y: 253, distance: 341.5
click at [972, 253] on section "Select Account 2075502951 Rename Delete ([DATE]) + connect Continue Setup Sourc…" at bounding box center [819, 315] width 867 height 535
click at [521, 269] on section "Select Account 2075502951 Rename Delete ([DATE]) + connect Continue Setup Sourc…" at bounding box center [819, 315] width 867 height 535
